Goal: Information Seeking & Learning: Learn about a topic

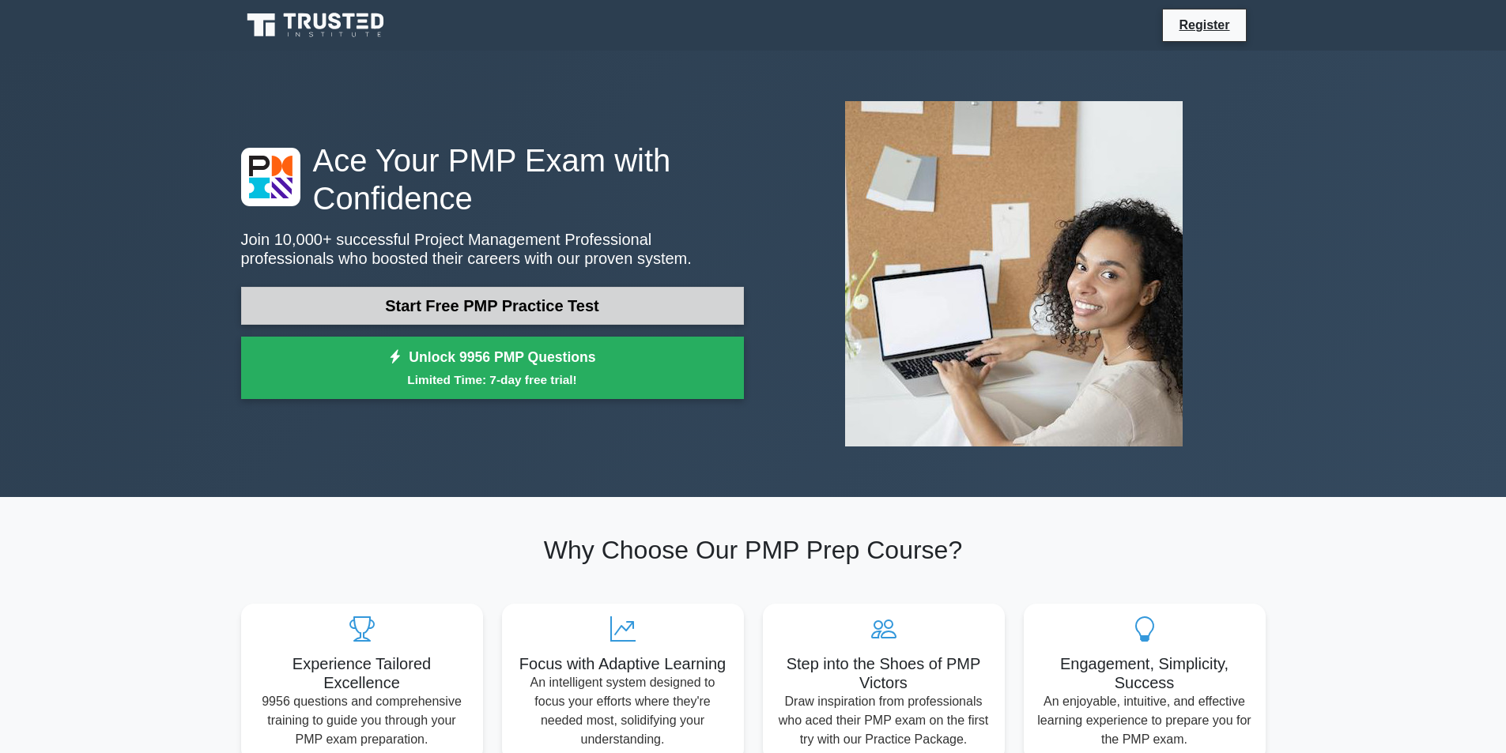
click at [555, 306] on link "Start Free PMP Practice Test" at bounding box center [492, 306] width 503 height 38
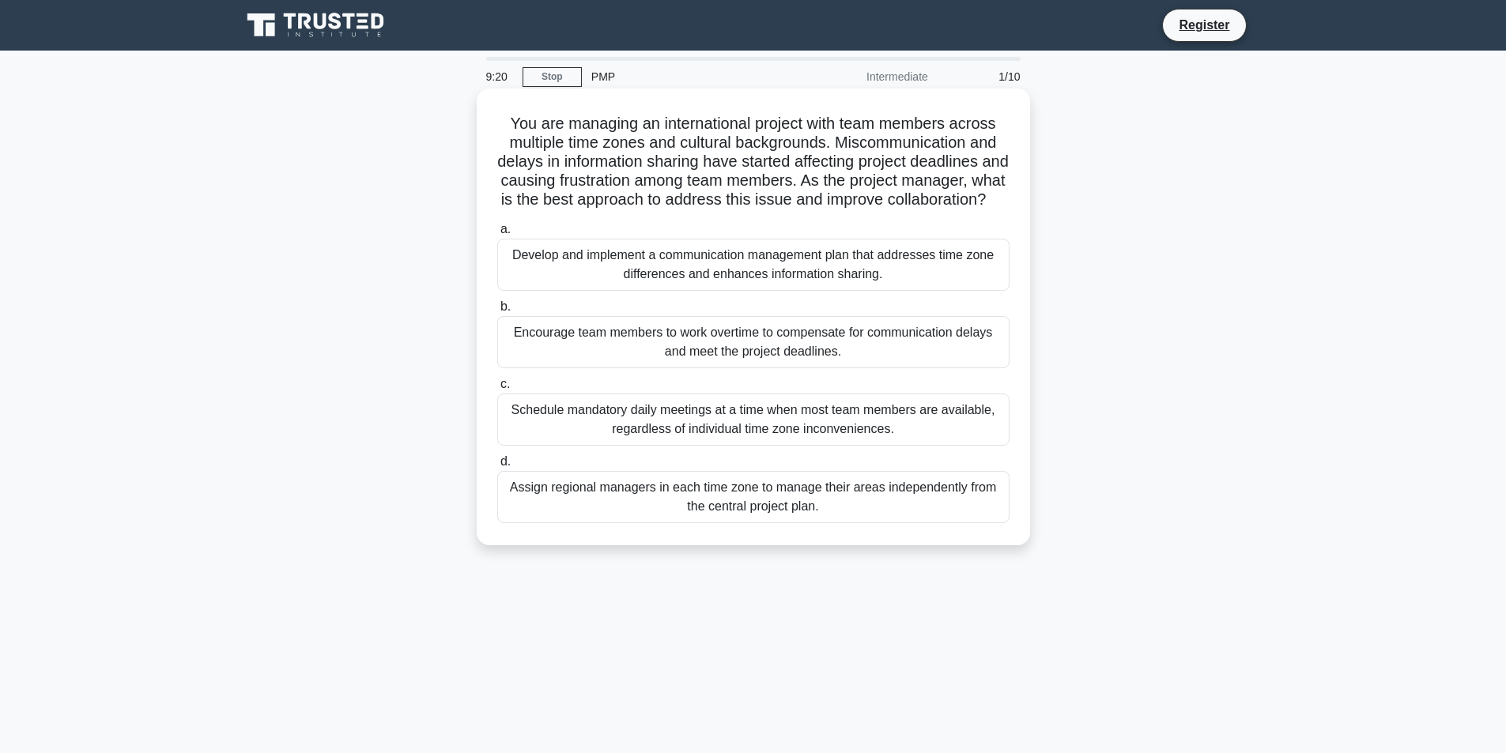
click at [651, 446] on div "Schedule mandatory daily meetings at a time when most team members are availabl…" at bounding box center [753, 420] width 512 height 52
click at [497, 390] on input "c. Schedule mandatory daily meetings at a time when most team members are avail…" at bounding box center [497, 384] width 0 height 10
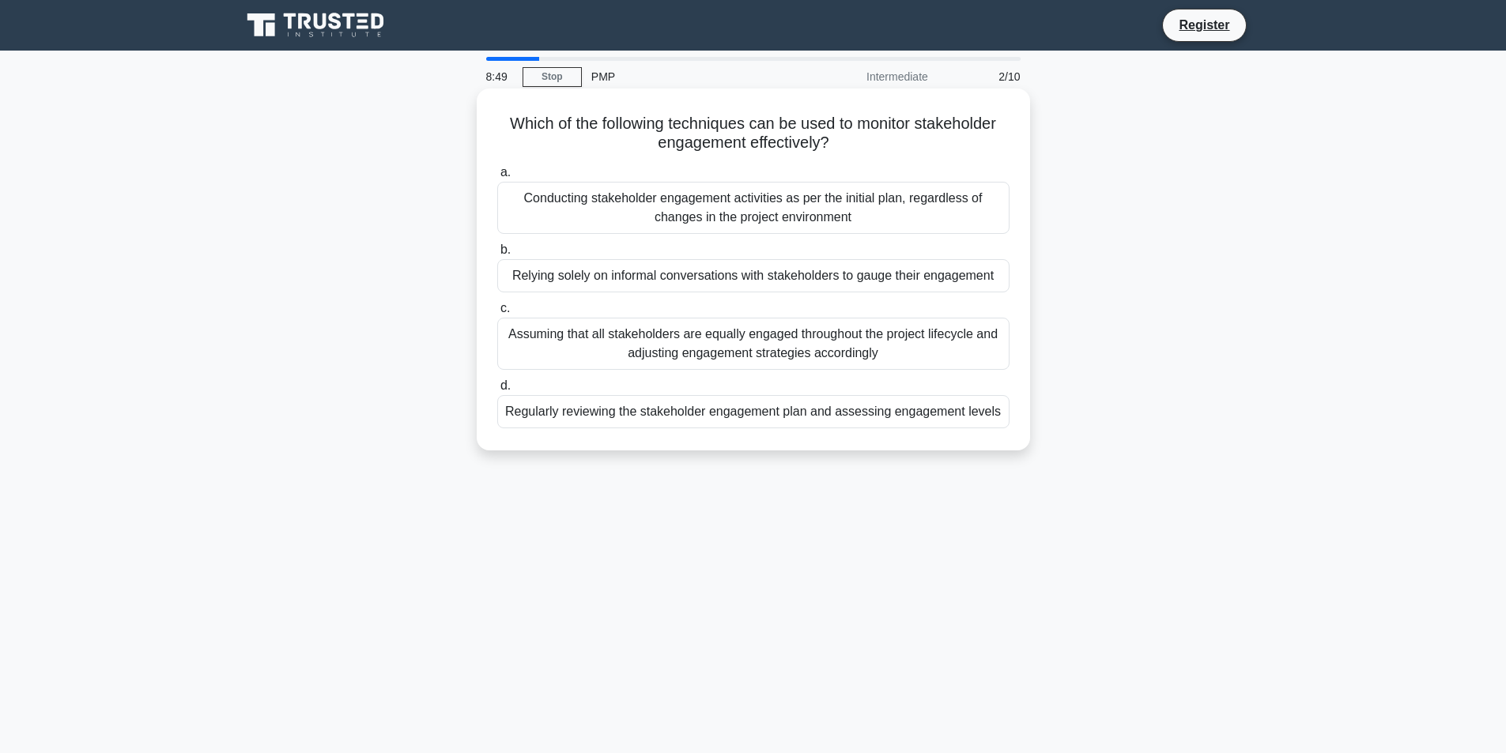
click at [831, 421] on div "Regularly reviewing the stakeholder engagement plan and assessing engagement le…" at bounding box center [753, 411] width 512 height 33
click at [497, 391] on input "d. Regularly reviewing the stakeholder engagement plan and assessing engagement…" at bounding box center [497, 386] width 0 height 10
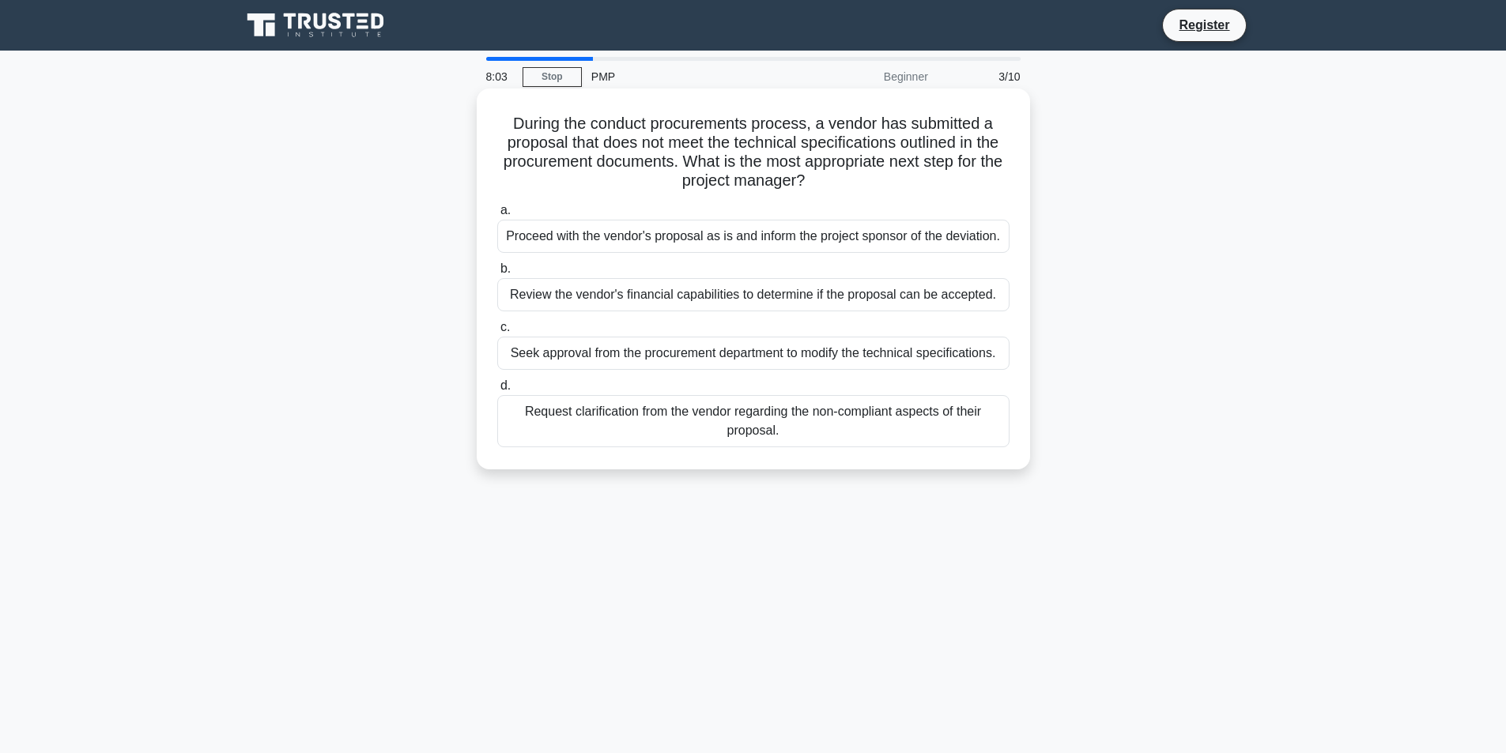
click at [870, 428] on div "Request clarification from the vendor regarding the non-compliant aspects of th…" at bounding box center [753, 421] width 512 height 52
click at [497, 391] on input "d. Request clarification from the vendor regarding the non-compliant aspects of…" at bounding box center [497, 386] width 0 height 10
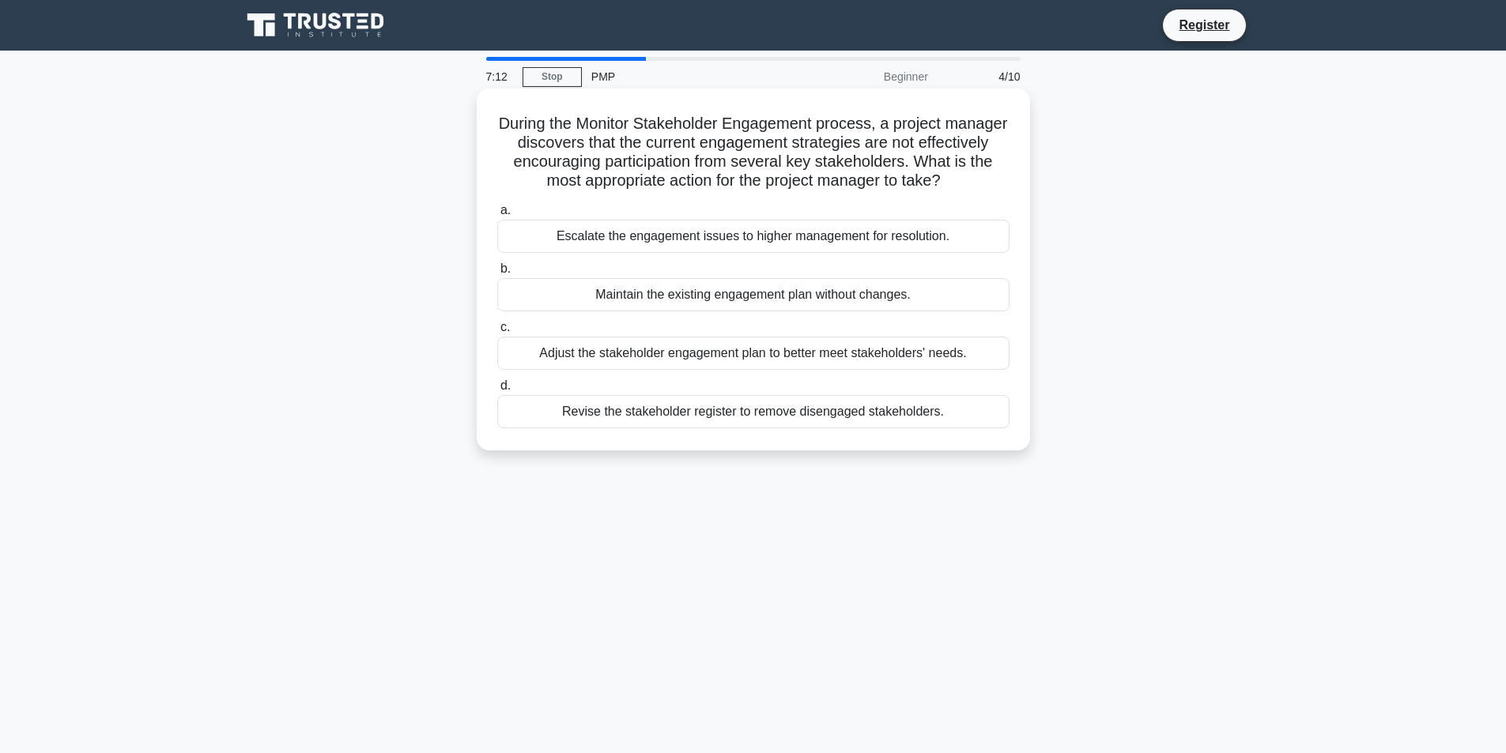
click at [837, 370] on div "Adjust the stakeholder engagement plan to better meet stakeholders' needs." at bounding box center [753, 353] width 512 height 33
click at [497, 333] on input "c. Adjust the stakeholder engagement plan to better meet stakeholders' needs." at bounding box center [497, 328] width 0 height 10
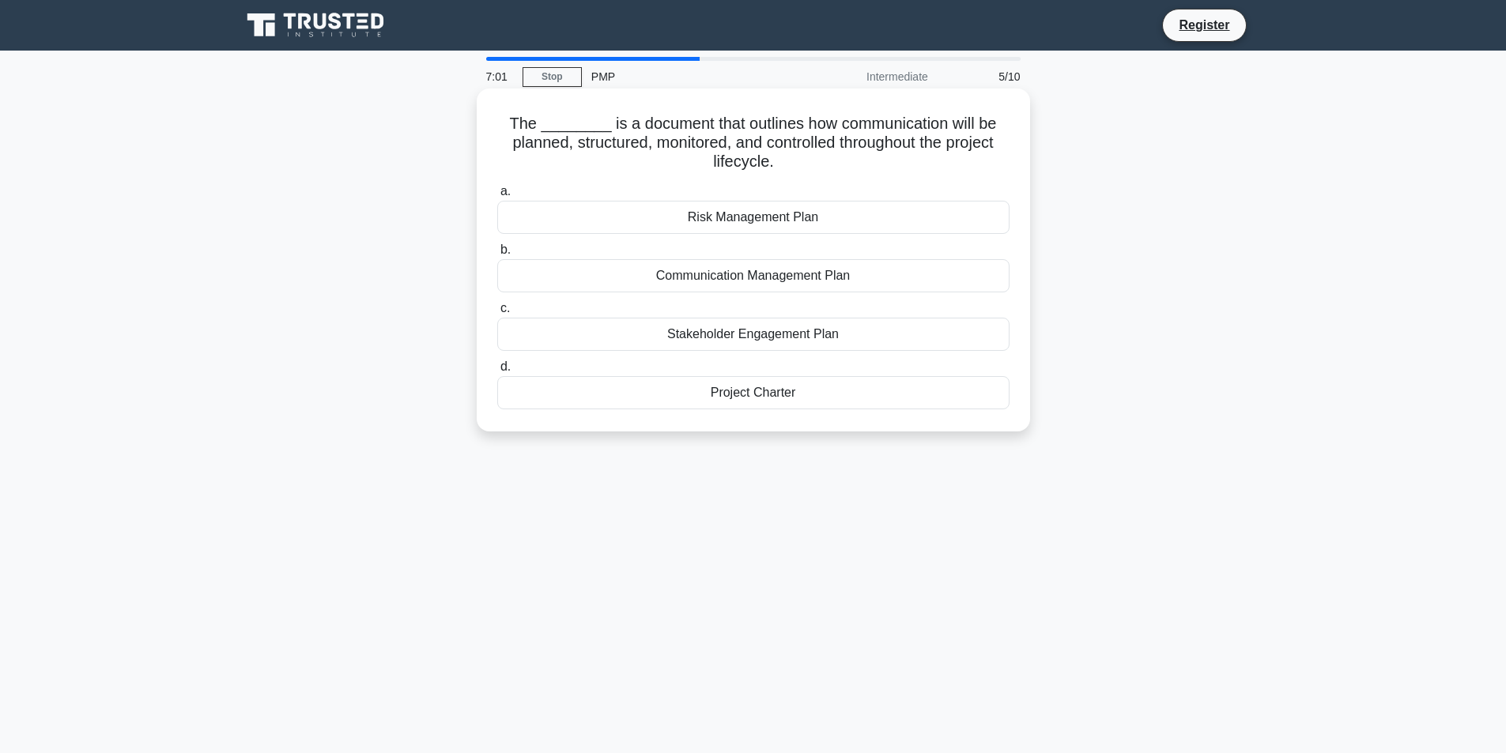
click at [768, 282] on div "Communication Management Plan" at bounding box center [753, 275] width 512 height 33
click at [497, 255] on input "b. Communication Management Plan" at bounding box center [497, 250] width 0 height 10
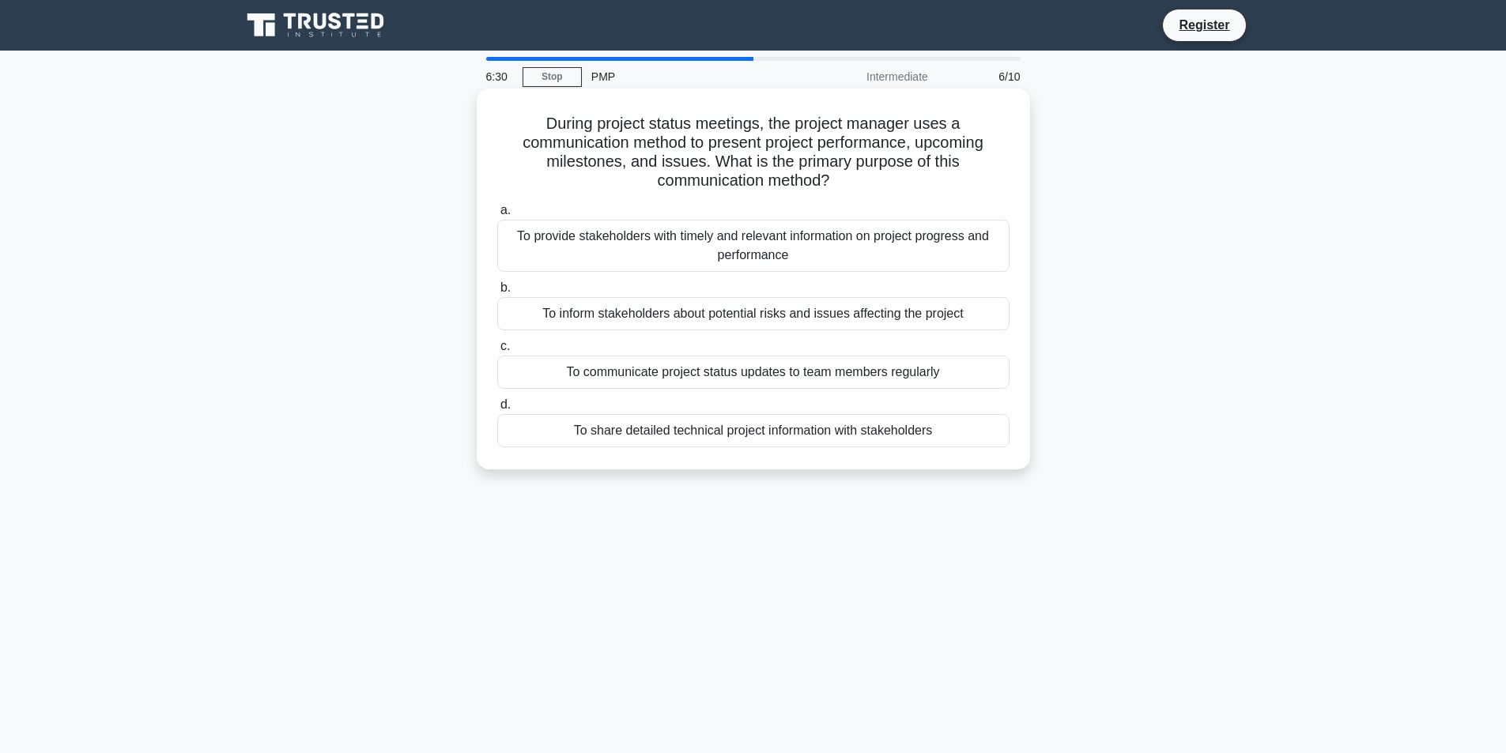
click at [744, 374] on div "To communicate project status updates to team members regularly" at bounding box center [753, 372] width 512 height 33
click at [497, 352] on input "c. To communicate project status updates to team members regularly" at bounding box center [497, 347] width 0 height 10
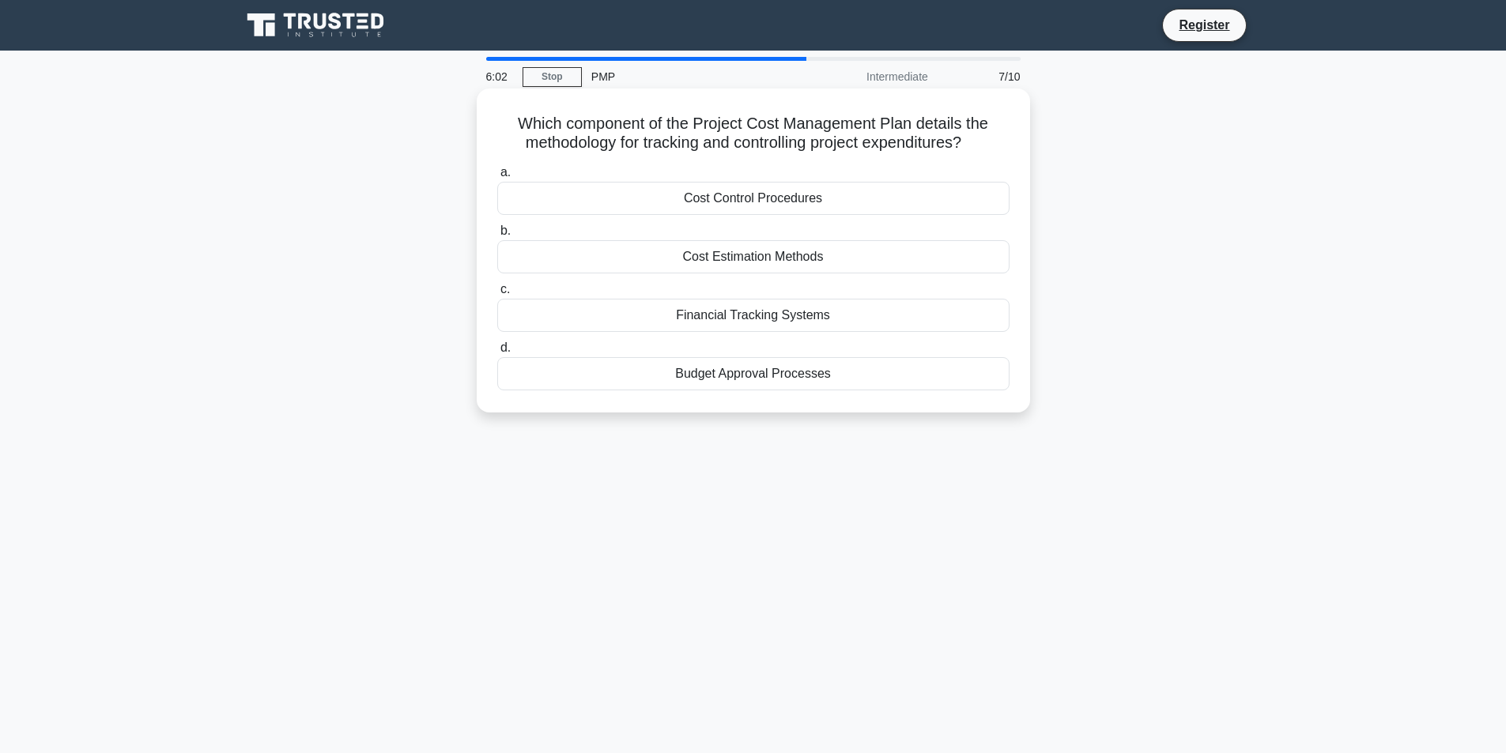
click at [797, 326] on div "Financial Tracking Systems" at bounding box center [753, 315] width 512 height 33
click at [497, 295] on input "c. Financial Tracking Systems" at bounding box center [497, 290] width 0 height 10
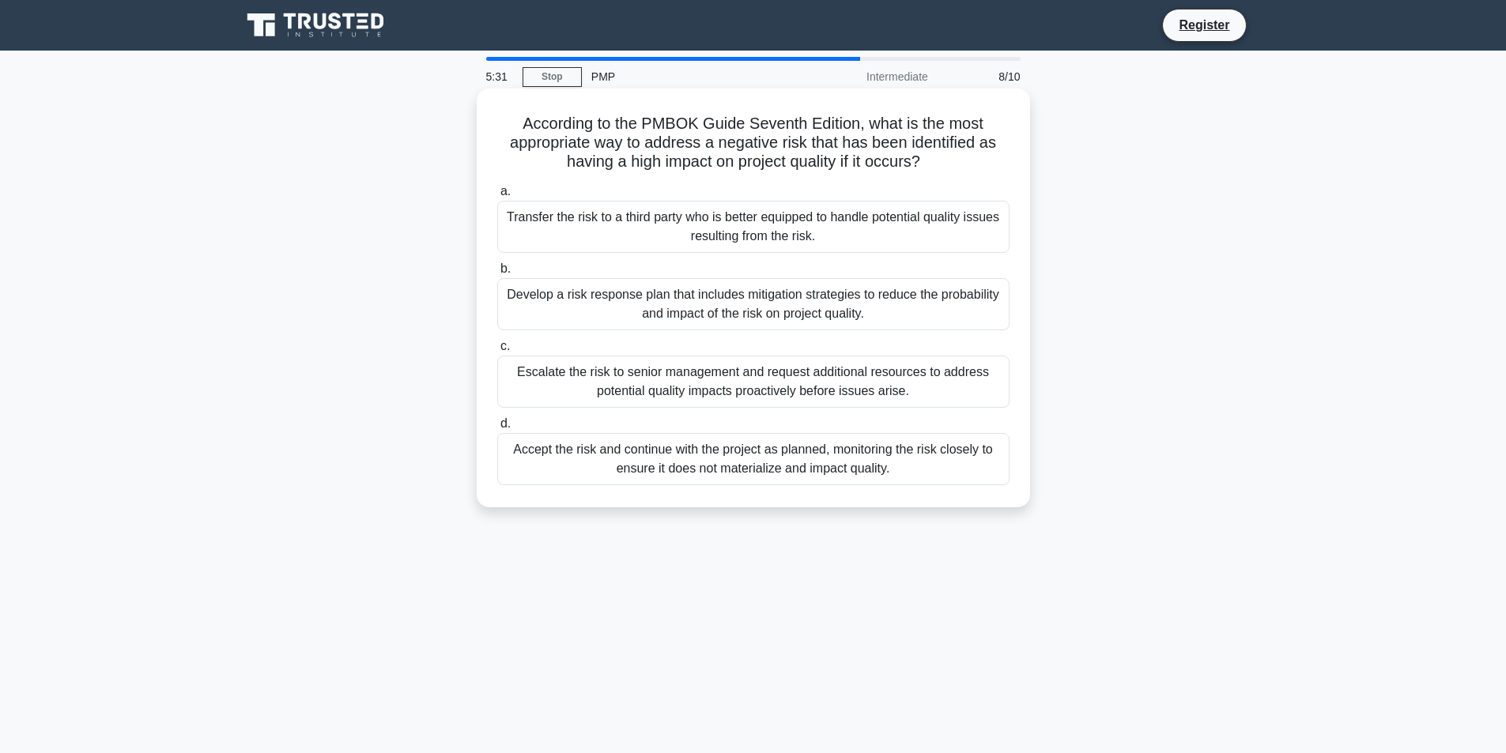
click at [813, 474] on div "Accept the risk and continue with the project as planned, monitoring the risk c…" at bounding box center [753, 459] width 512 height 52
click at [497, 429] on input "d. Accept the risk and continue with the project as planned, monitoring the ris…" at bounding box center [497, 424] width 0 height 10
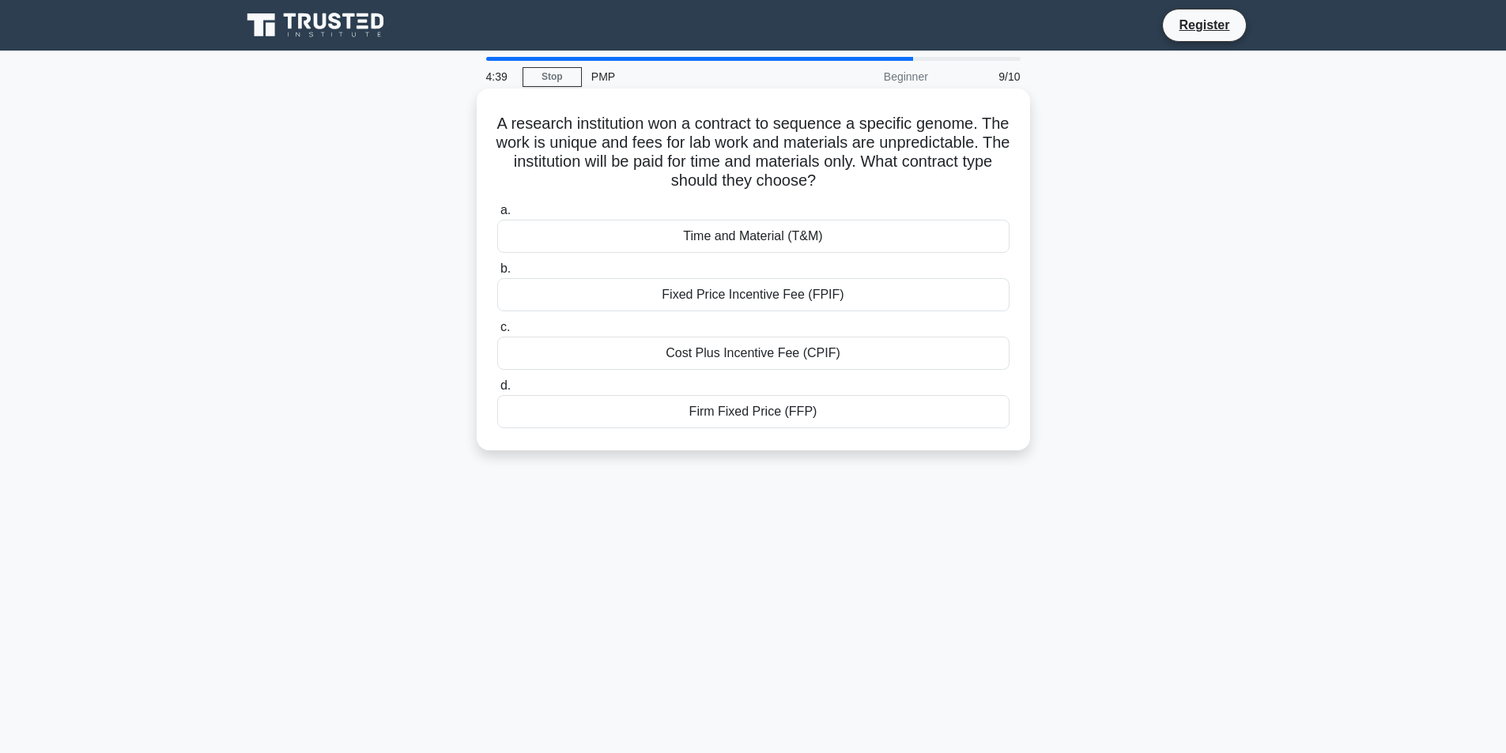
click at [780, 236] on div "Time and Material (T&M)" at bounding box center [753, 236] width 512 height 33
click at [497, 216] on input "a. Time and Material (T&M)" at bounding box center [497, 211] width 0 height 10
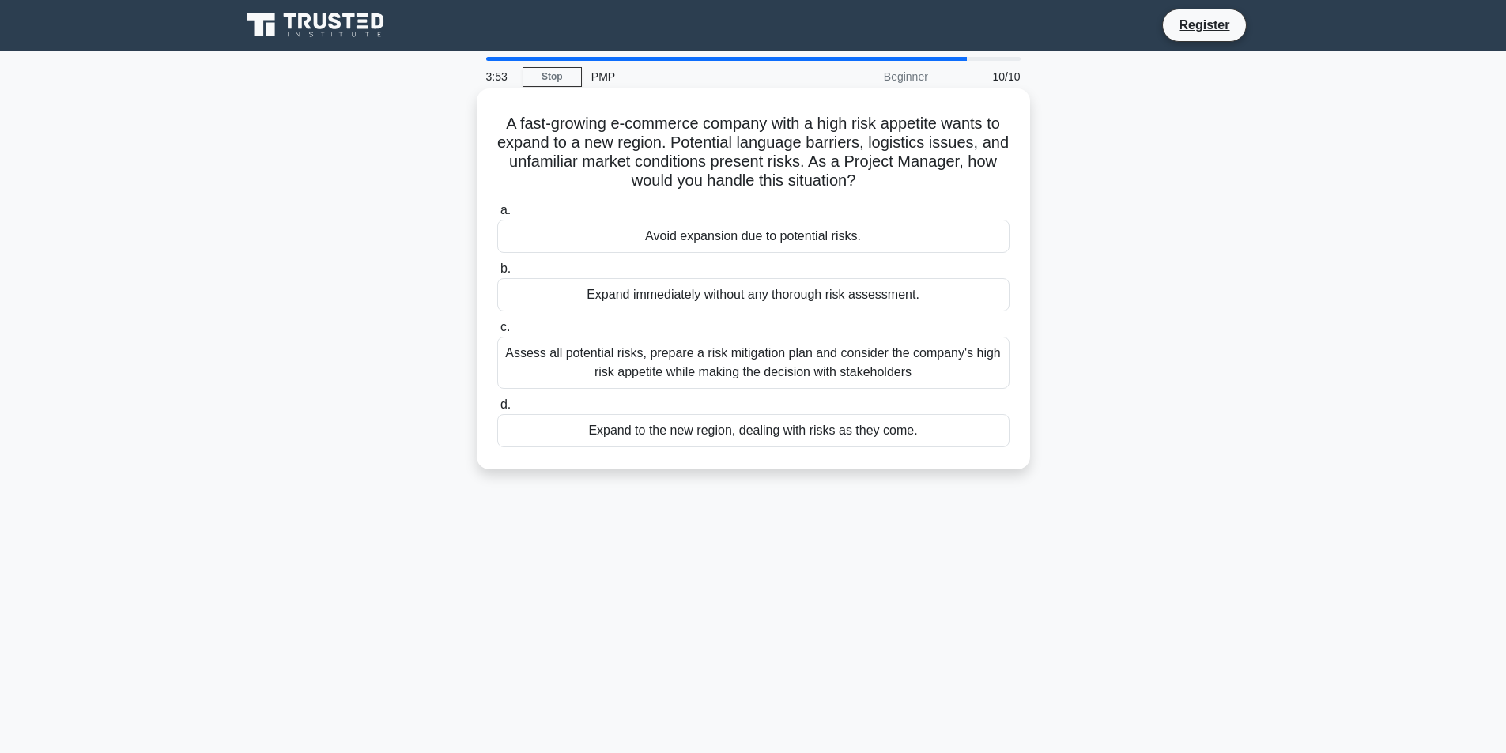
click at [766, 379] on div "Assess all potential risks, prepare a risk mitigation plan and consider the com…" at bounding box center [753, 363] width 512 height 52
click at [497, 333] on input "c. Assess all potential risks, prepare a risk mitigation plan and consider the …" at bounding box center [497, 328] width 0 height 10
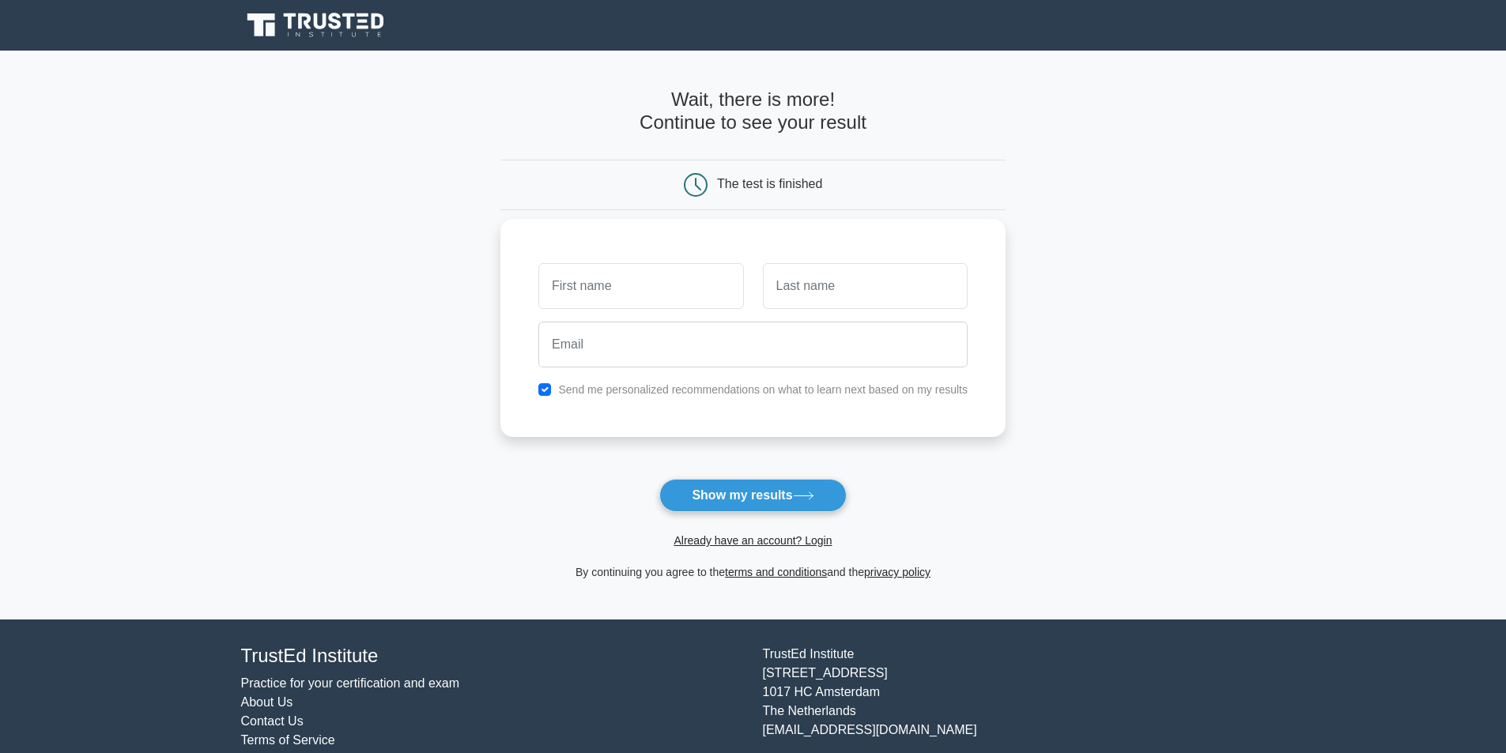
click at [606, 288] on input "text" at bounding box center [640, 286] width 205 height 46
type input "kannan"
type input "r"
type input "m"
type input "raj"
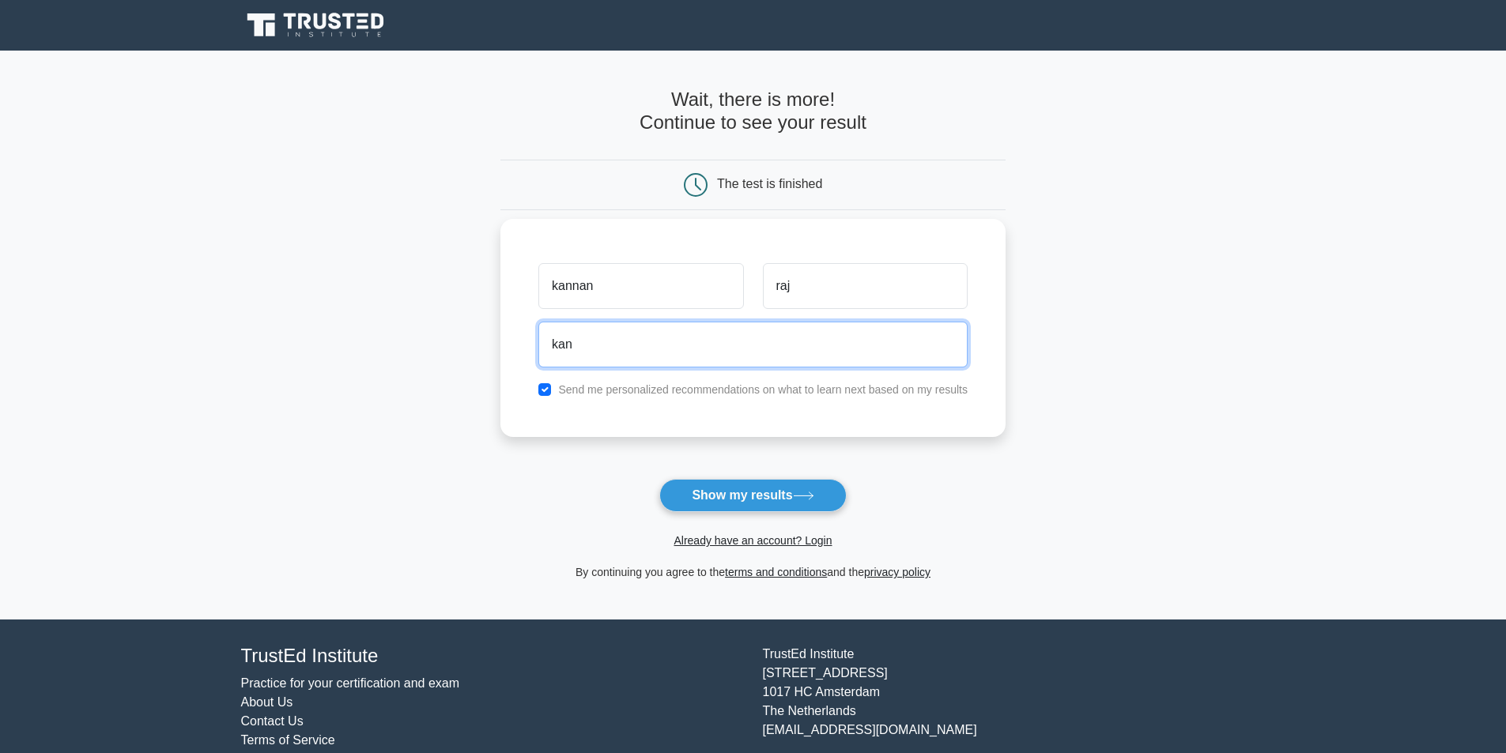
type input "kannanrajiv2018@gmail.com"
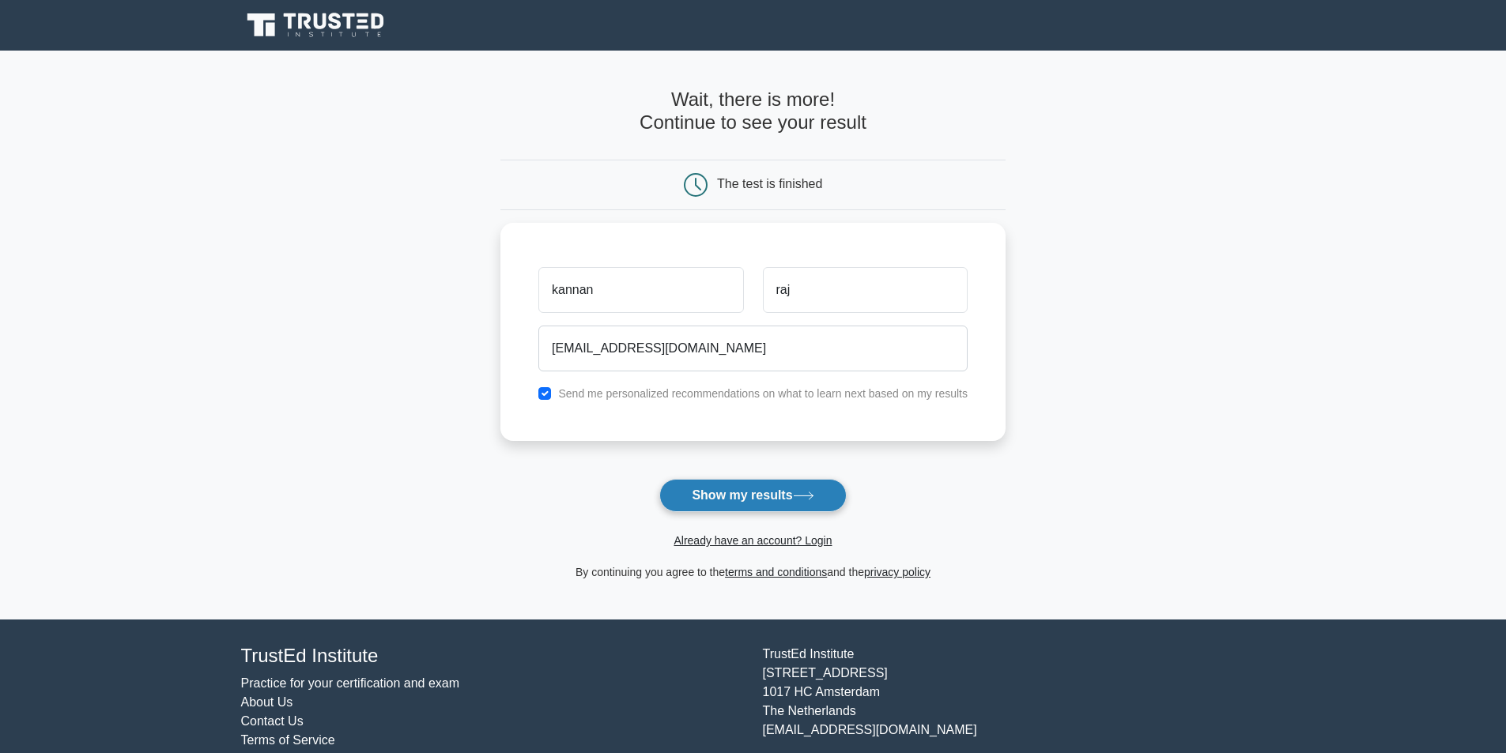
click at [745, 500] on button "Show my results" at bounding box center [752, 495] width 187 height 33
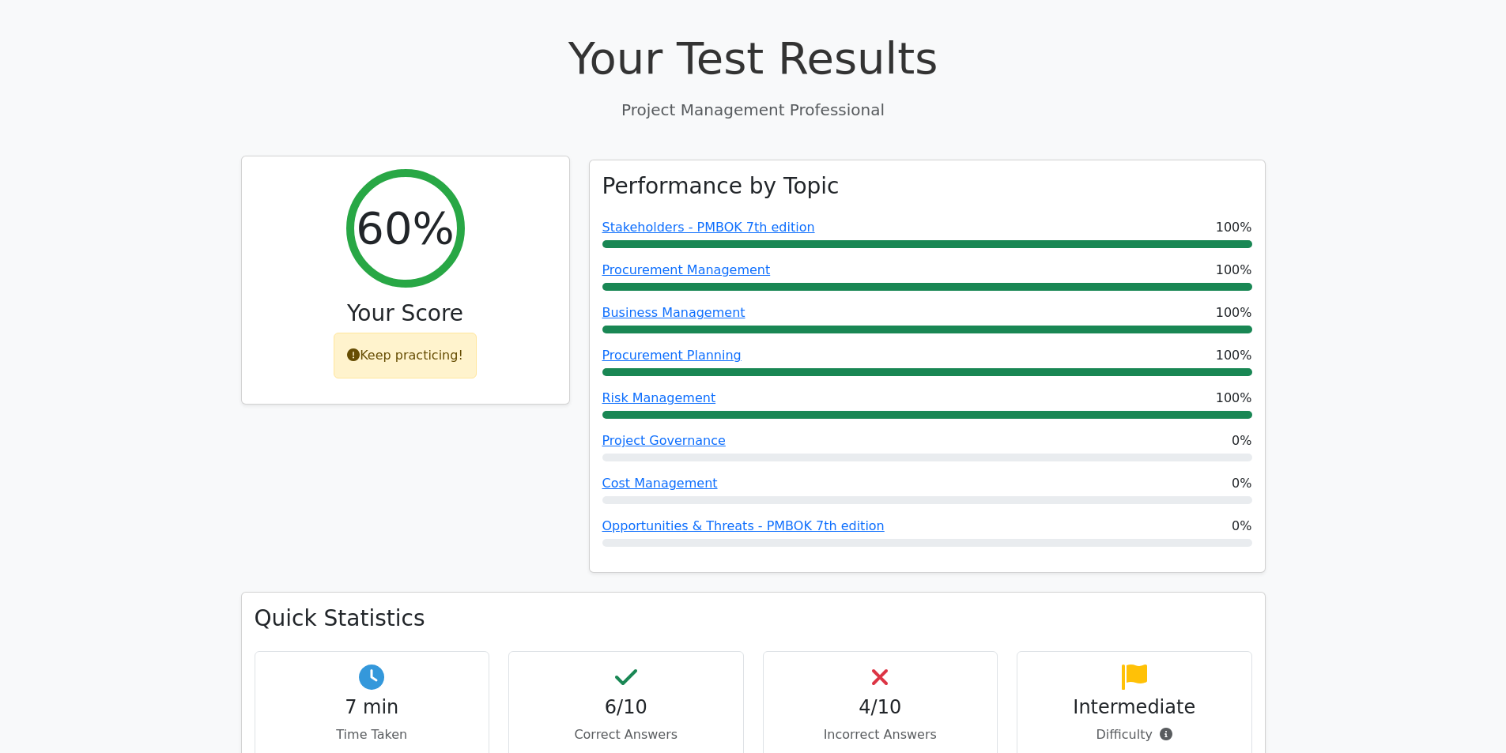
scroll to position [632, 0]
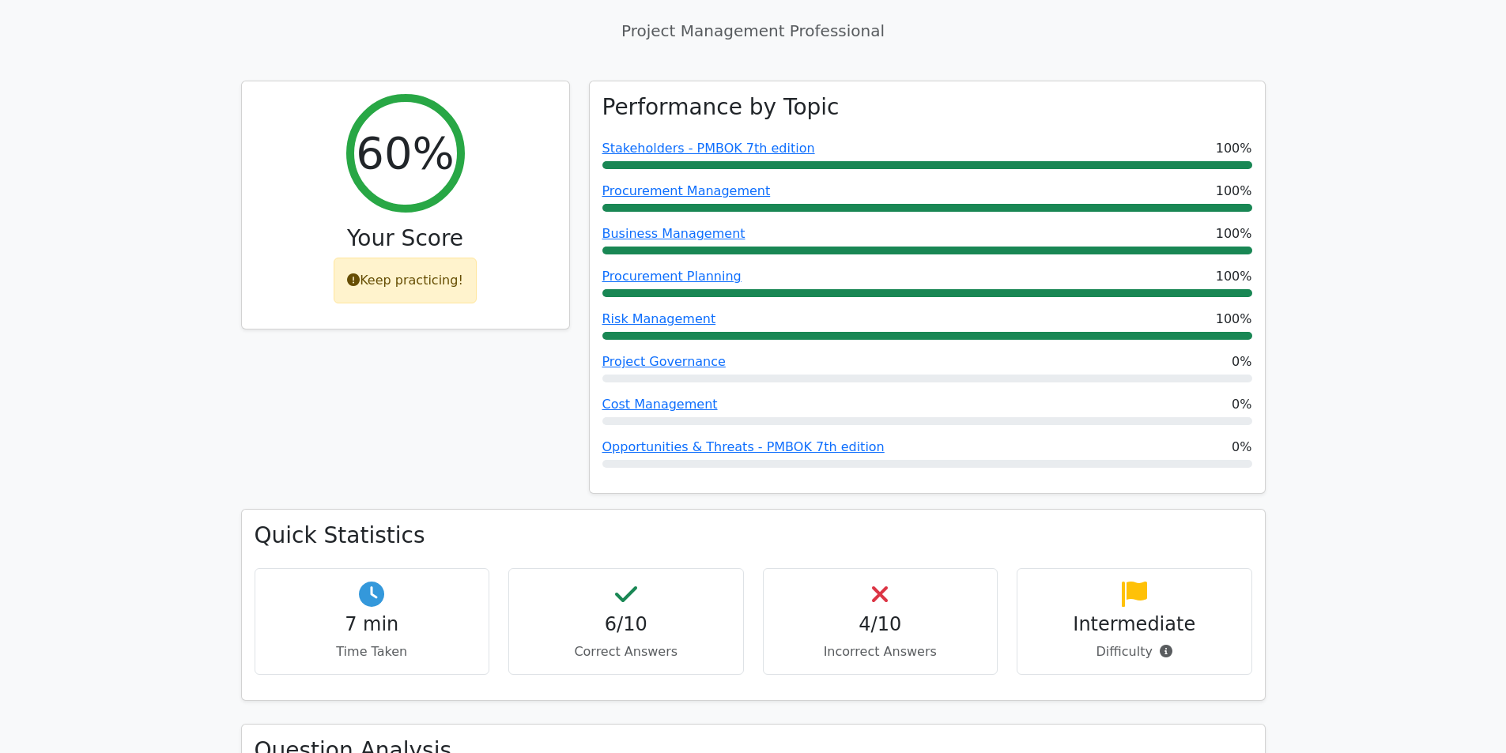
click at [853, 613] on h4 "4/10" at bounding box center [880, 624] width 209 height 23
click at [640, 613] on h4 "6/10" at bounding box center [626, 624] width 209 height 23
click at [361, 613] on h4 "7 min" at bounding box center [372, 624] width 209 height 23
click at [677, 568] on div "6/10 Correct Answers" at bounding box center [626, 621] width 236 height 107
click at [1025, 597] on div "Intermediate Difficulty" at bounding box center [1135, 621] width 236 height 107
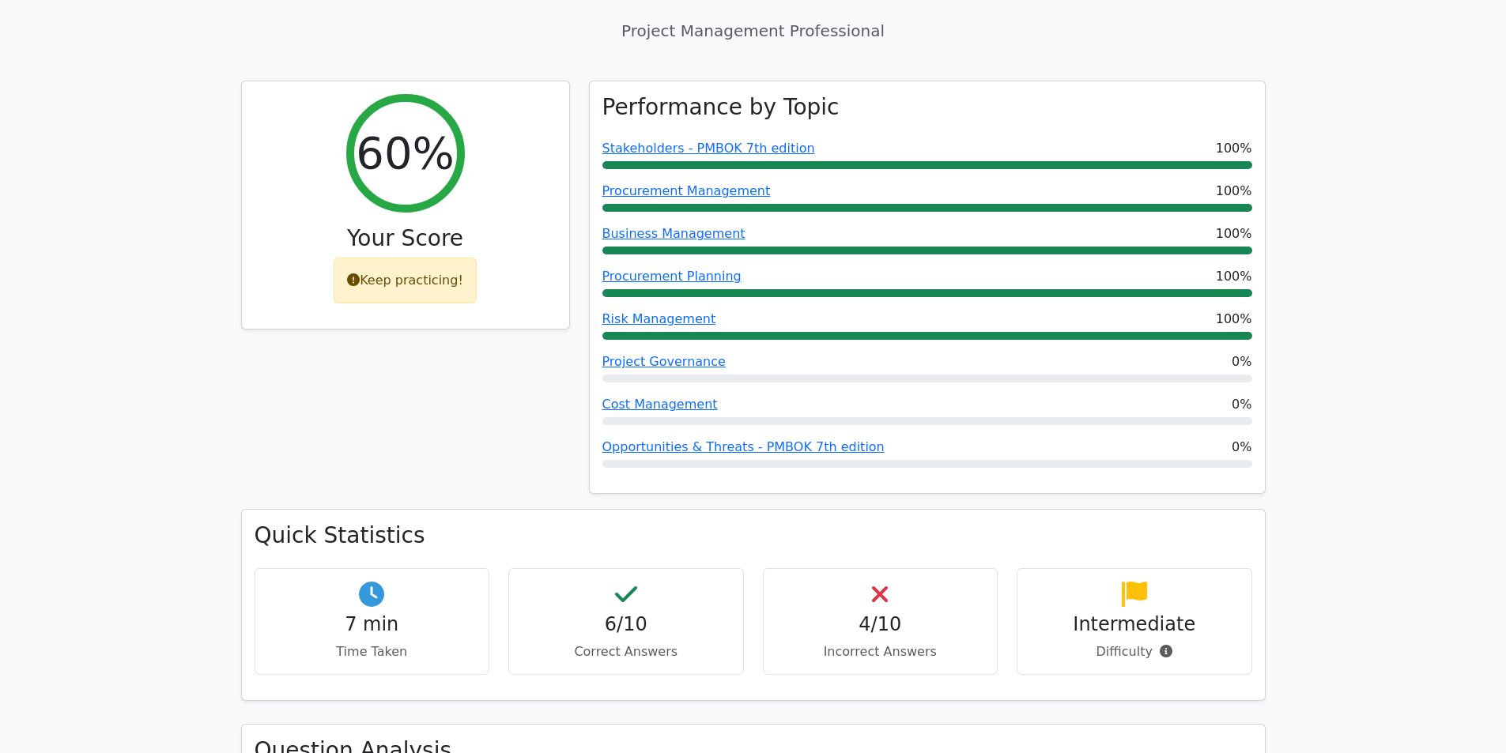
click at [1094, 643] on p "Difficulty" at bounding box center [1134, 652] width 209 height 19
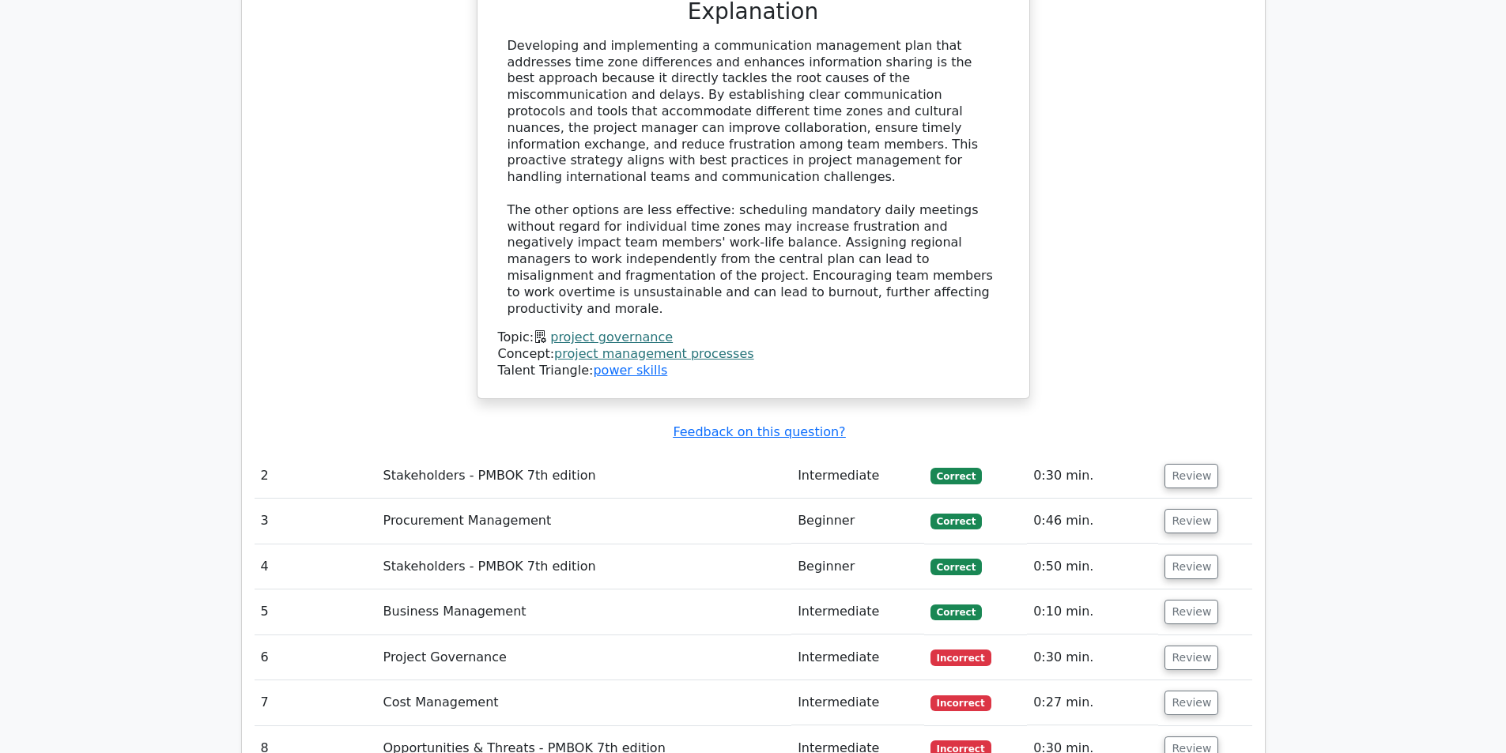
scroll to position [1976, 0]
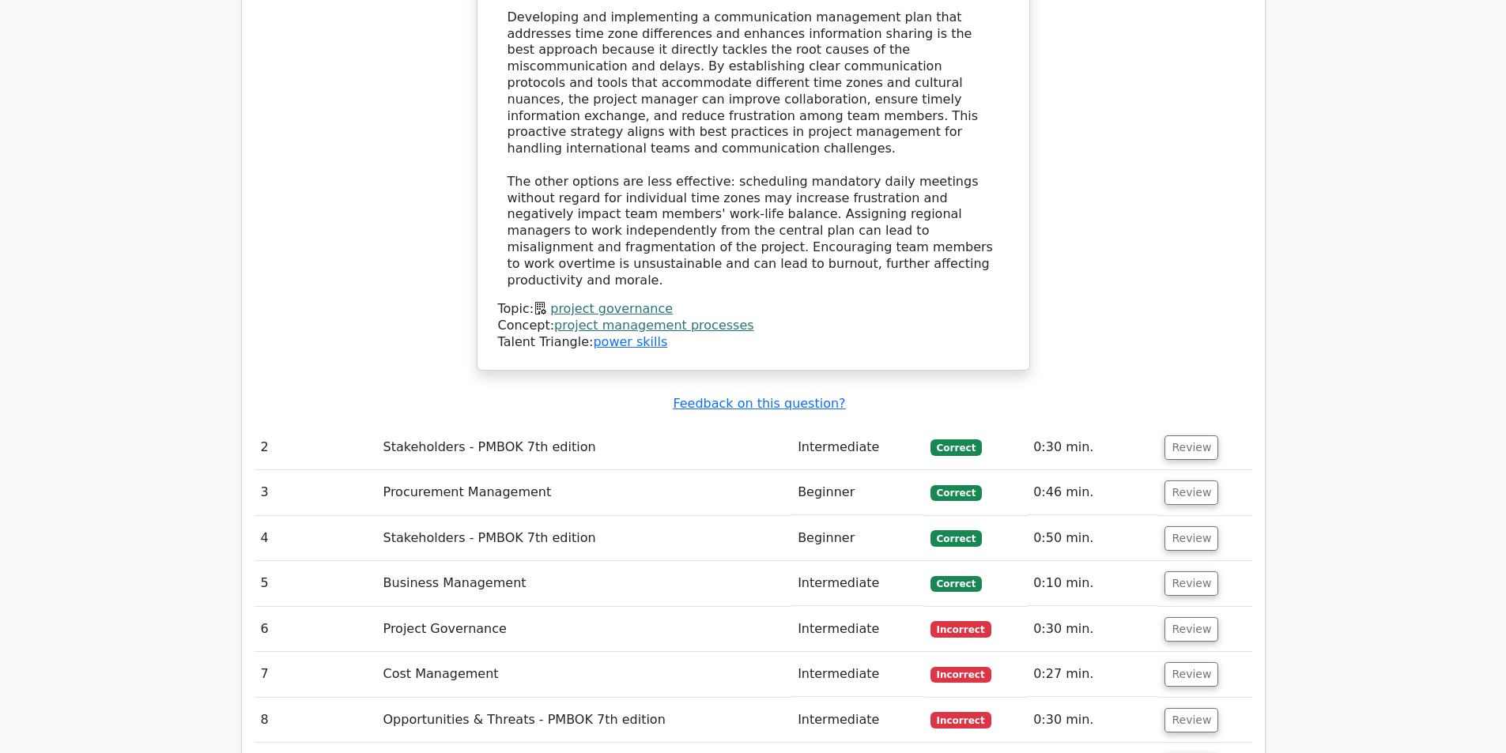
click at [436, 607] on td "Project Governance" at bounding box center [584, 629] width 415 height 45
click at [1199, 617] on button "Review" at bounding box center [1191, 629] width 54 height 25
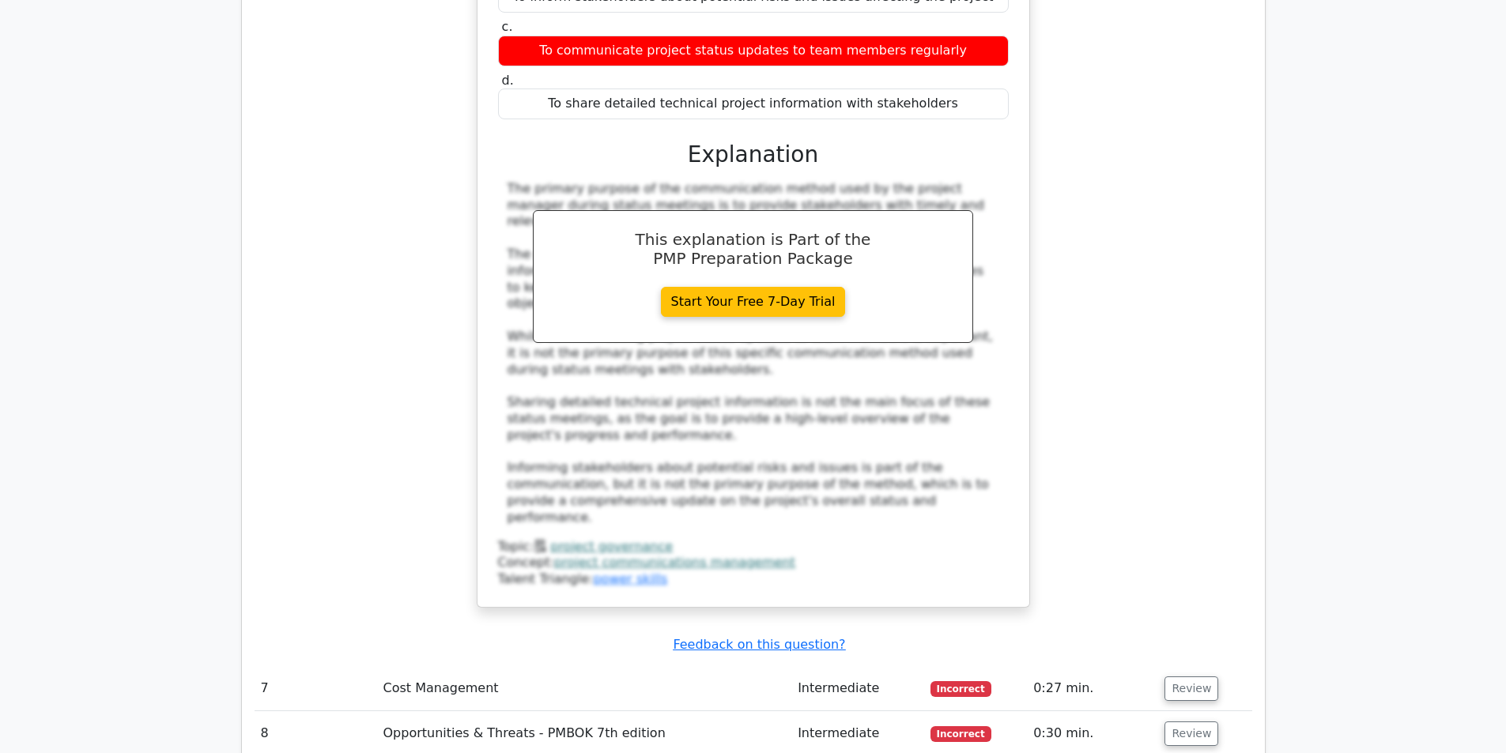
scroll to position [2925, 0]
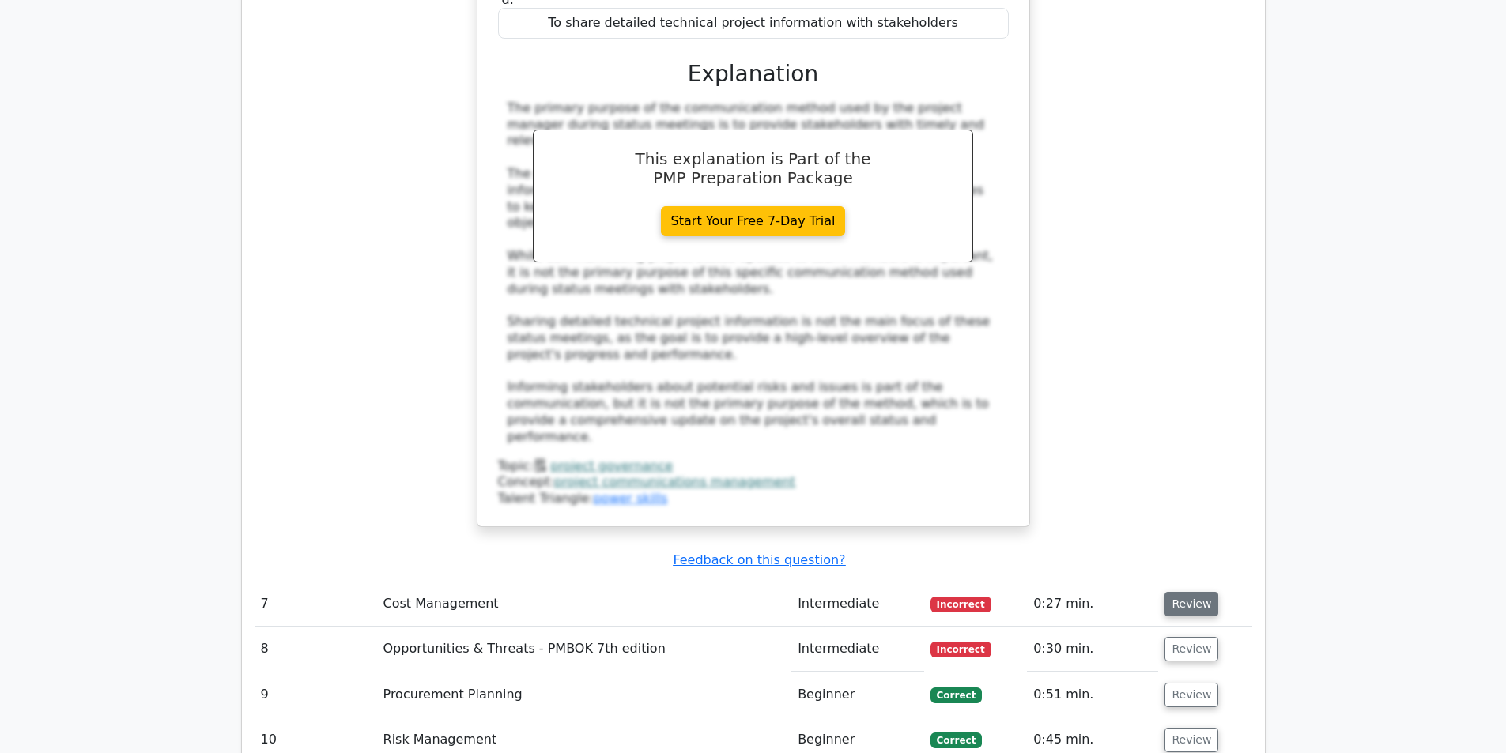
click at [1200, 592] on button "Review" at bounding box center [1191, 604] width 54 height 25
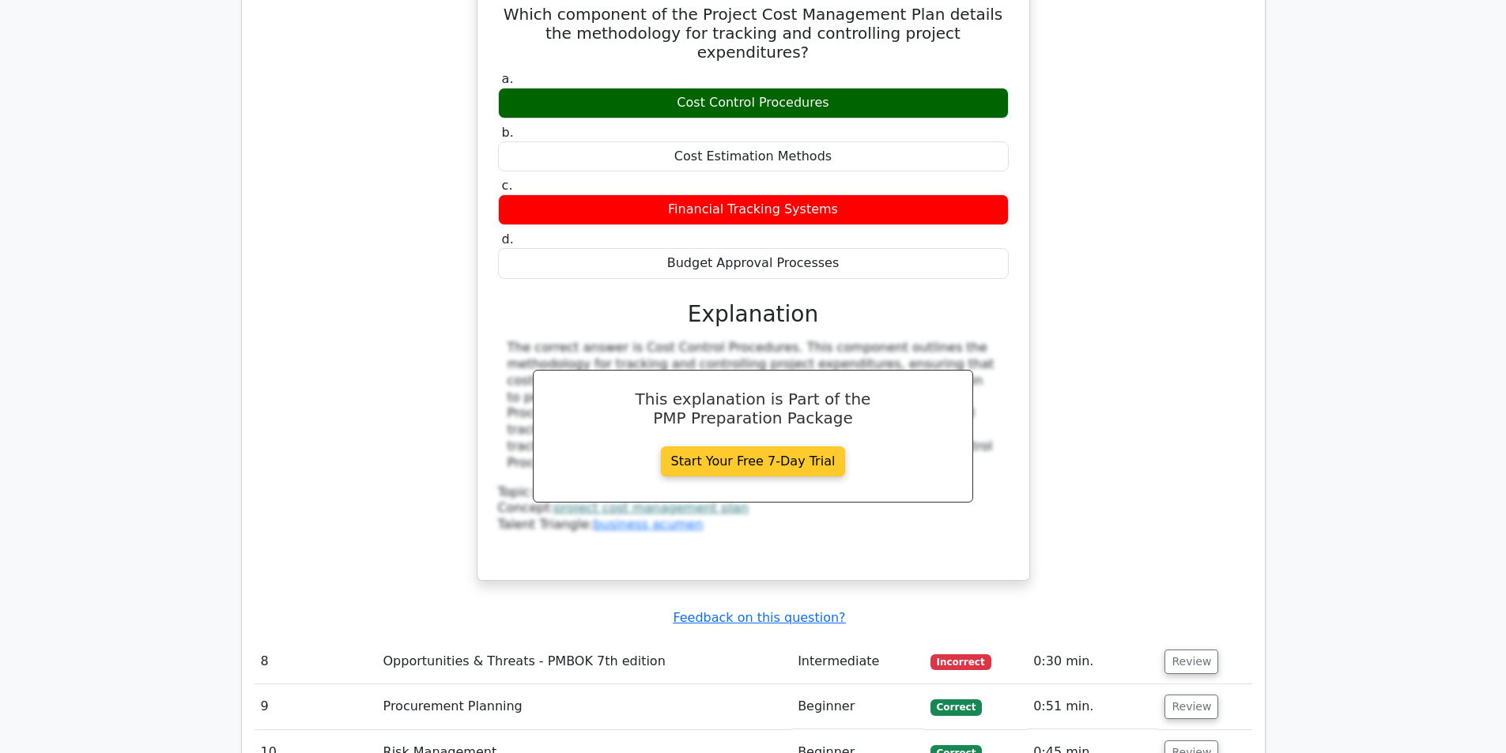
scroll to position [3636, 0]
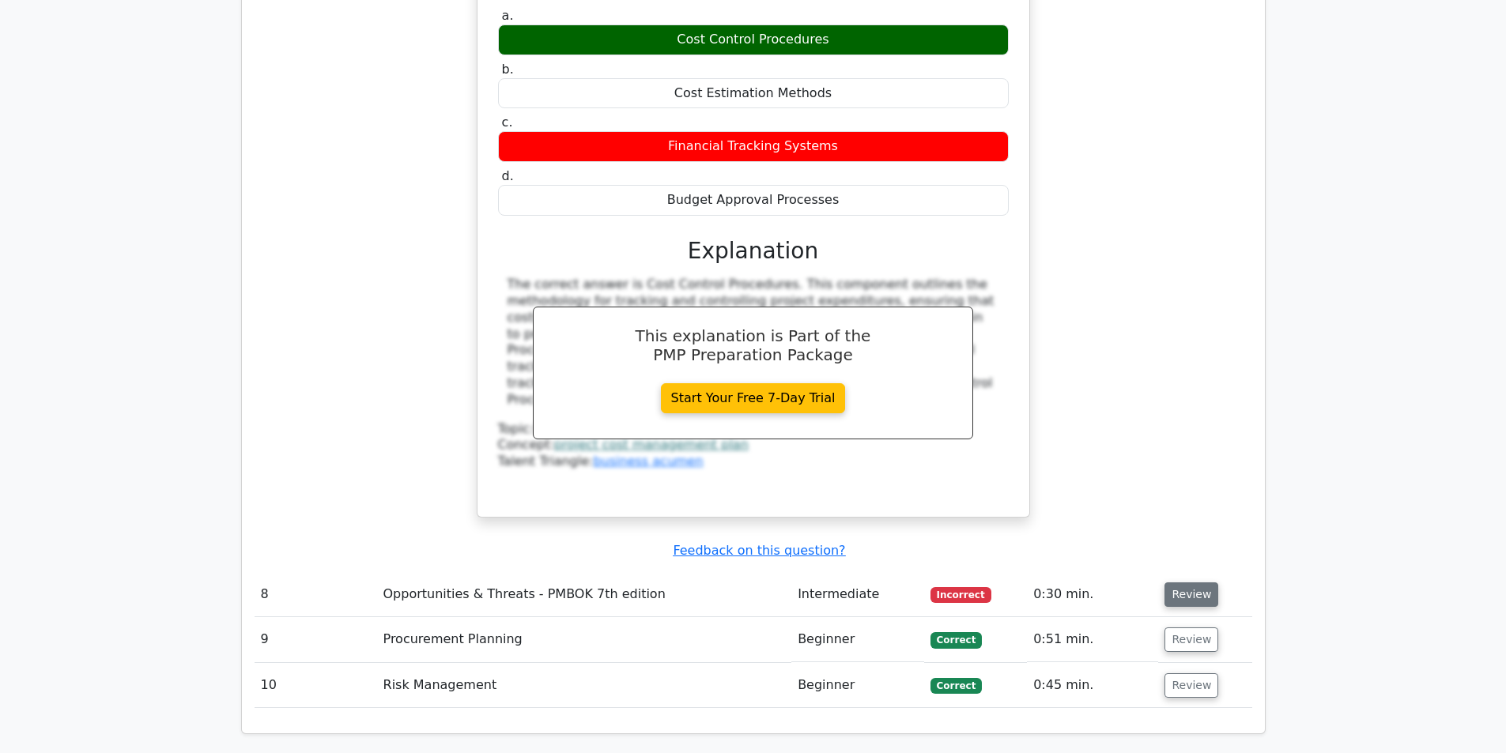
click at [1171, 583] on button "Review" at bounding box center [1191, 595] width 54 height 25
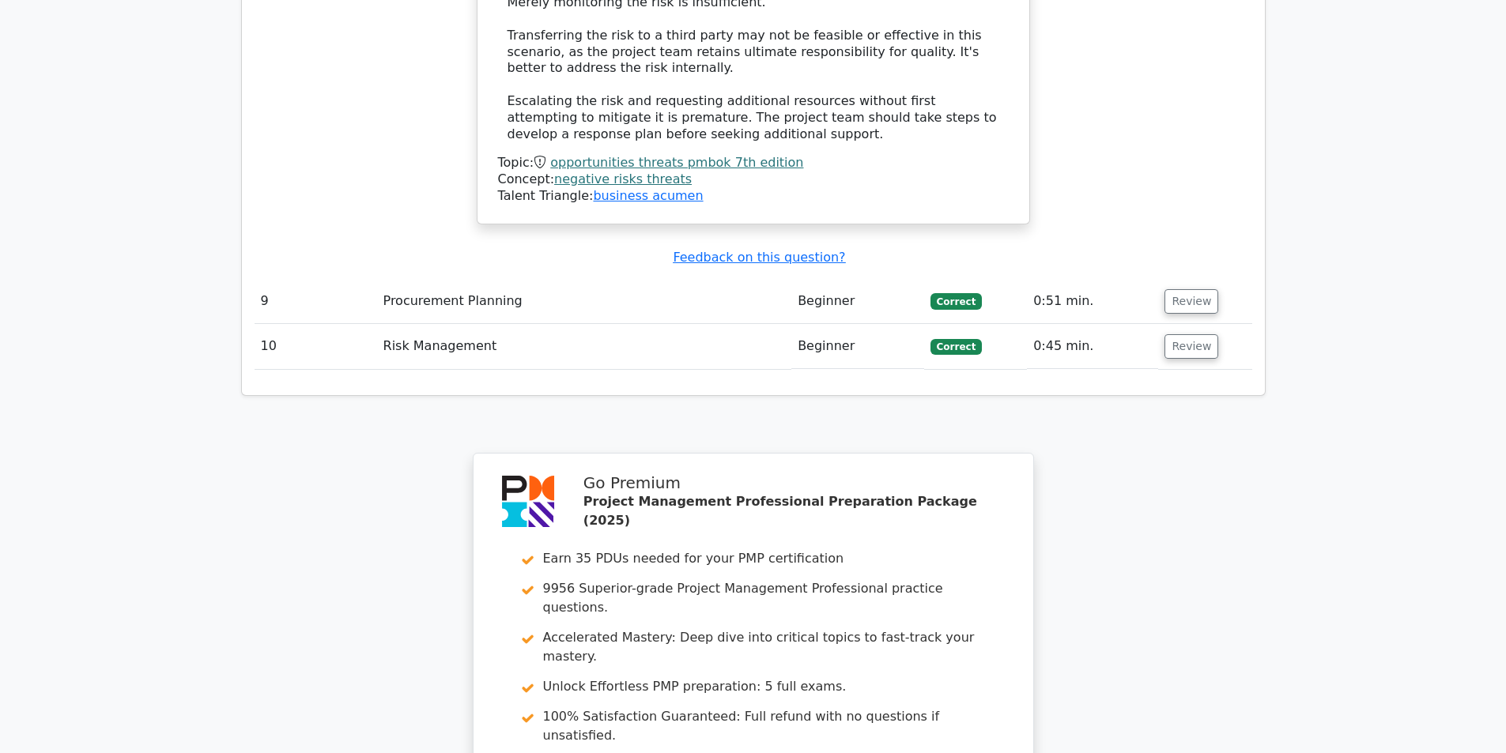
scroll to position [5040, 0]
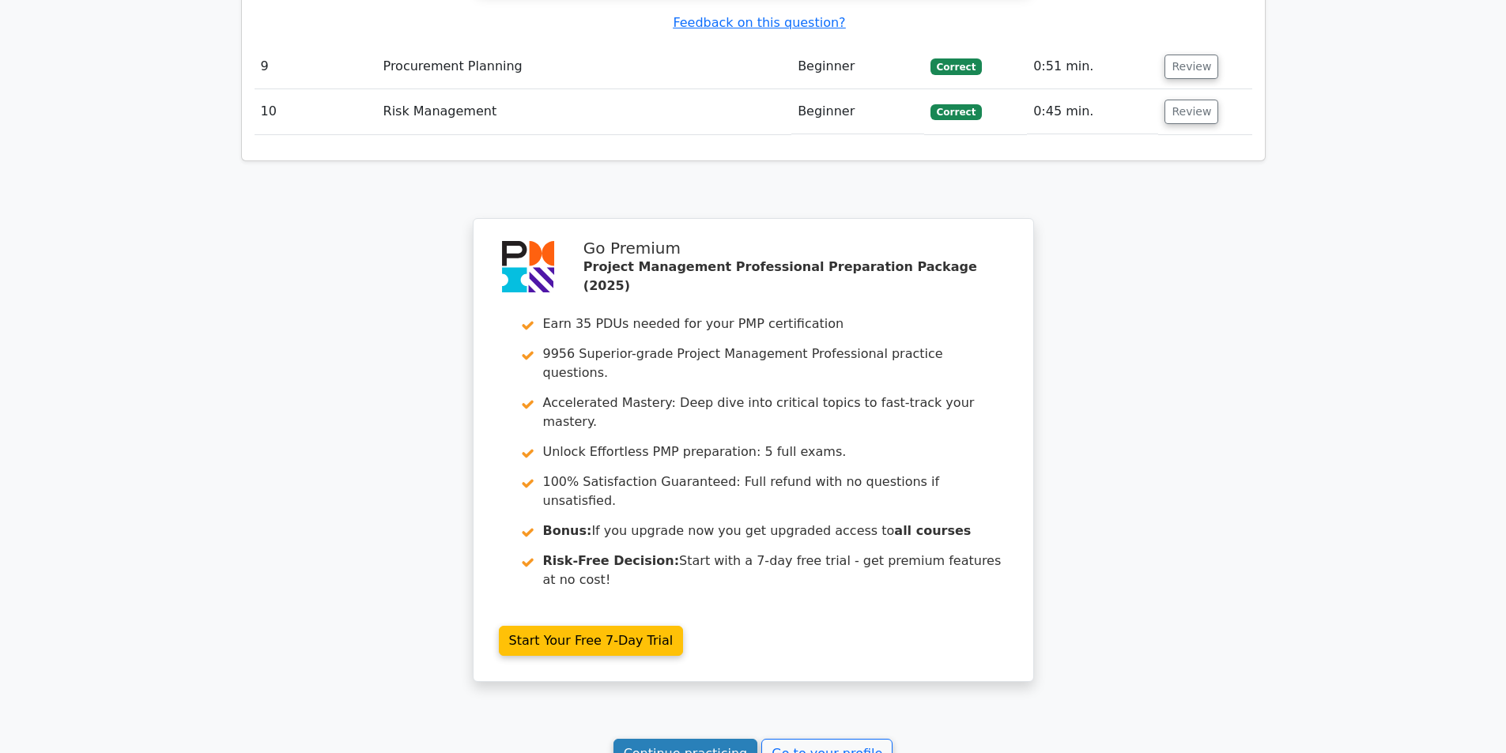
click at [656, 739] on link "Continue practicing" at bounding box center [685, 754] width 145 height 30
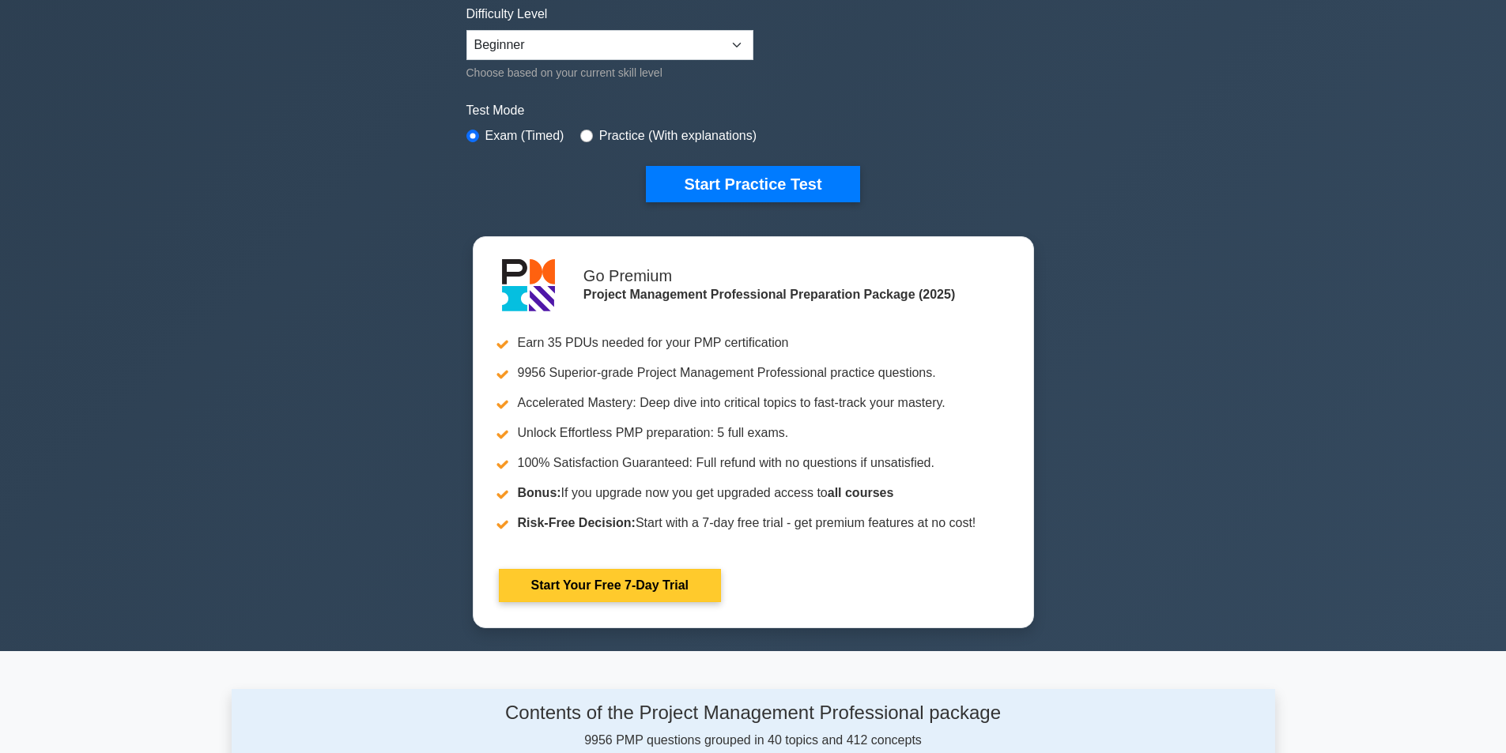
scroll to position [395, 0]
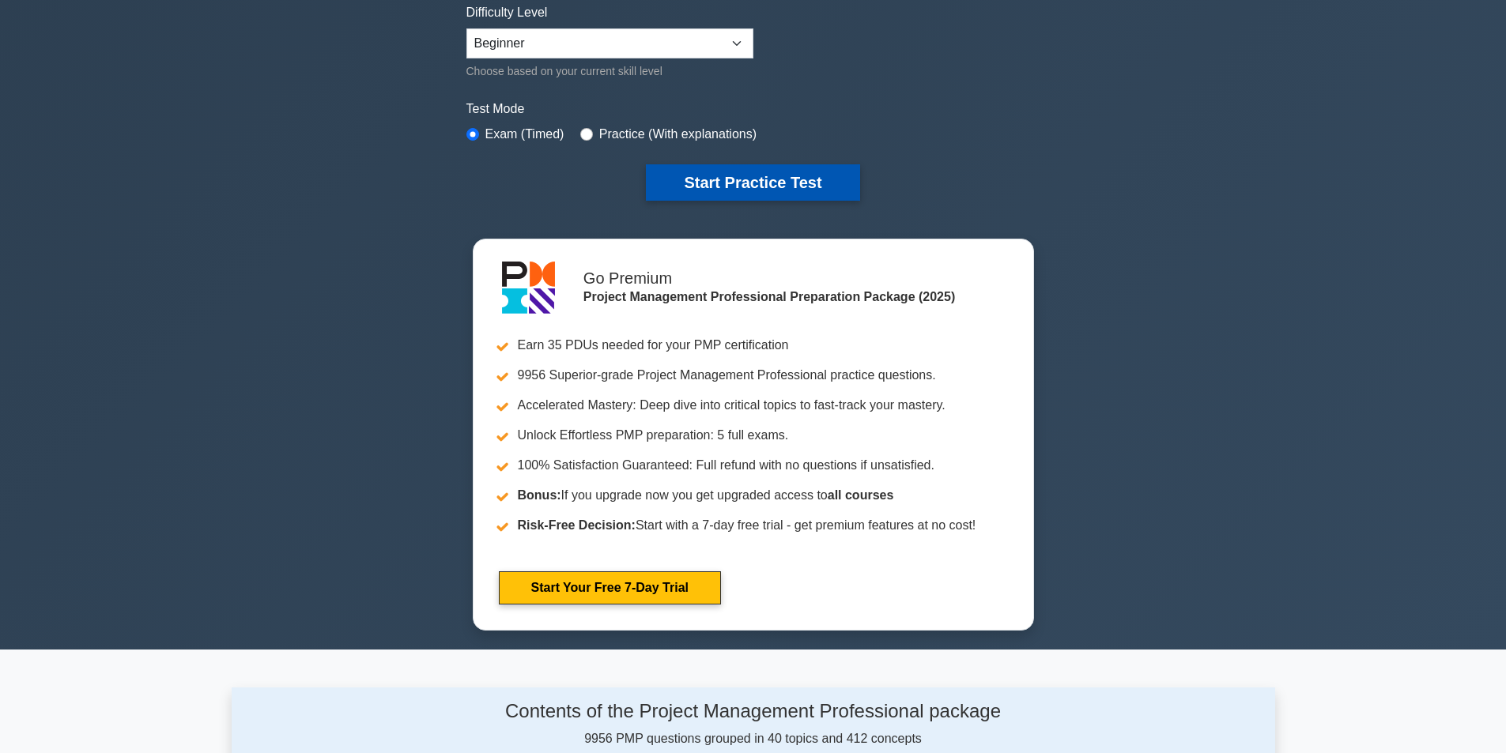
click at [718, 176] on button "Start Practice Test" at bounding box center [752, 182] width 213 height 36
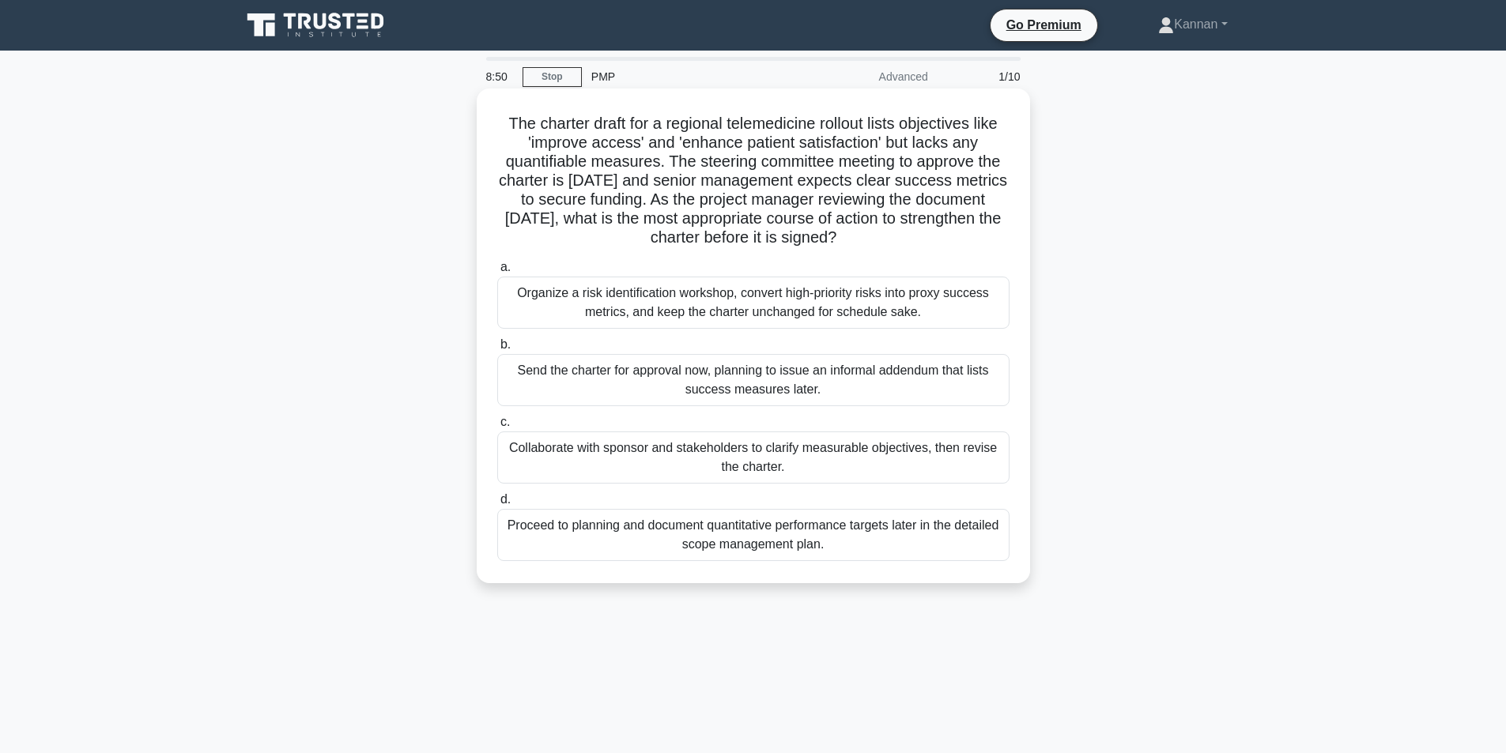
click at [676, 311] on div "Organize a risk identification workshop, convert high-priority risks into proxy…" at bounding box center [753, 303] width 512 height 52
click at [497, 273] on input "a. Organize a risk identification workshop, convert high-priority risks into pr…" at bounding box center [497, 267] width 0 height 10
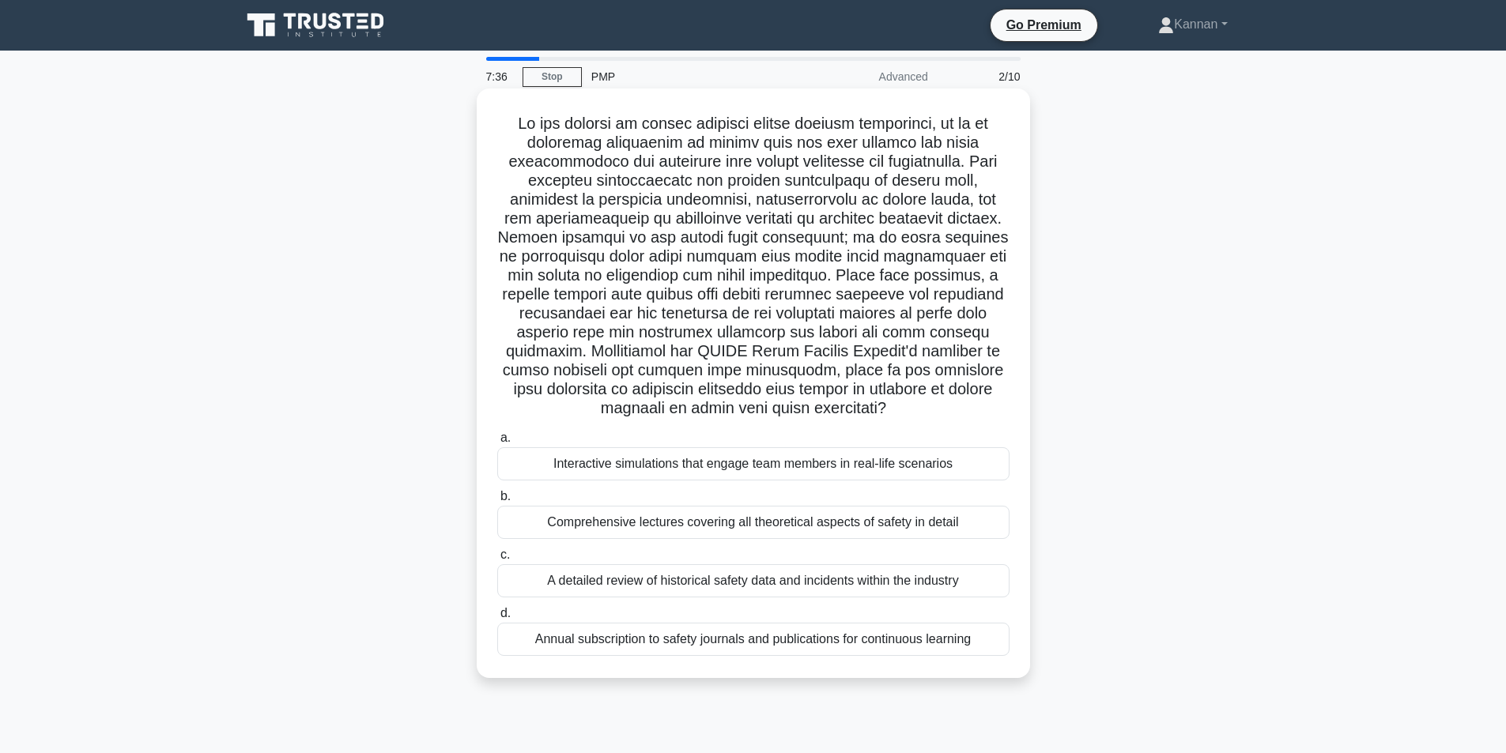
click at [698, 465] on div "Interactive simulations that engage team members in real-life scenarios" at bounding box center [753, 463] width 512 height 33
click at [497, 443] on input "a. Interactive simulations that engage team members in real-life scenarios" at bounding box center [497, 438] width 0 height 10
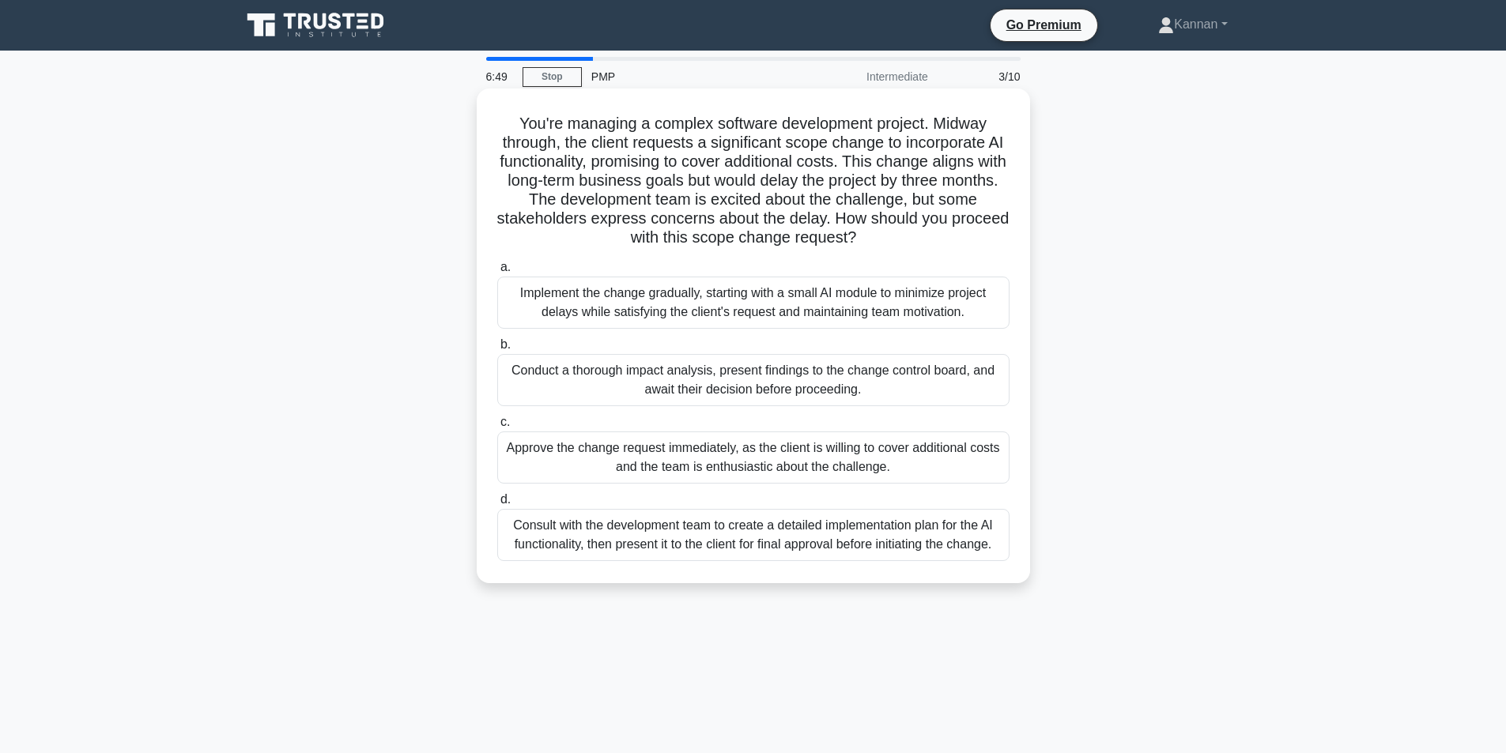
click at [862, 545] on div "Consult with the development team to create a detailed implementation plan for …" at bounding box center [753, 535] width 512 height 52
click at [497, 505] on input "d. Consult with the development team to create a detailed implementation plan f…" at bounding box center [497, 500] width 0 height 10
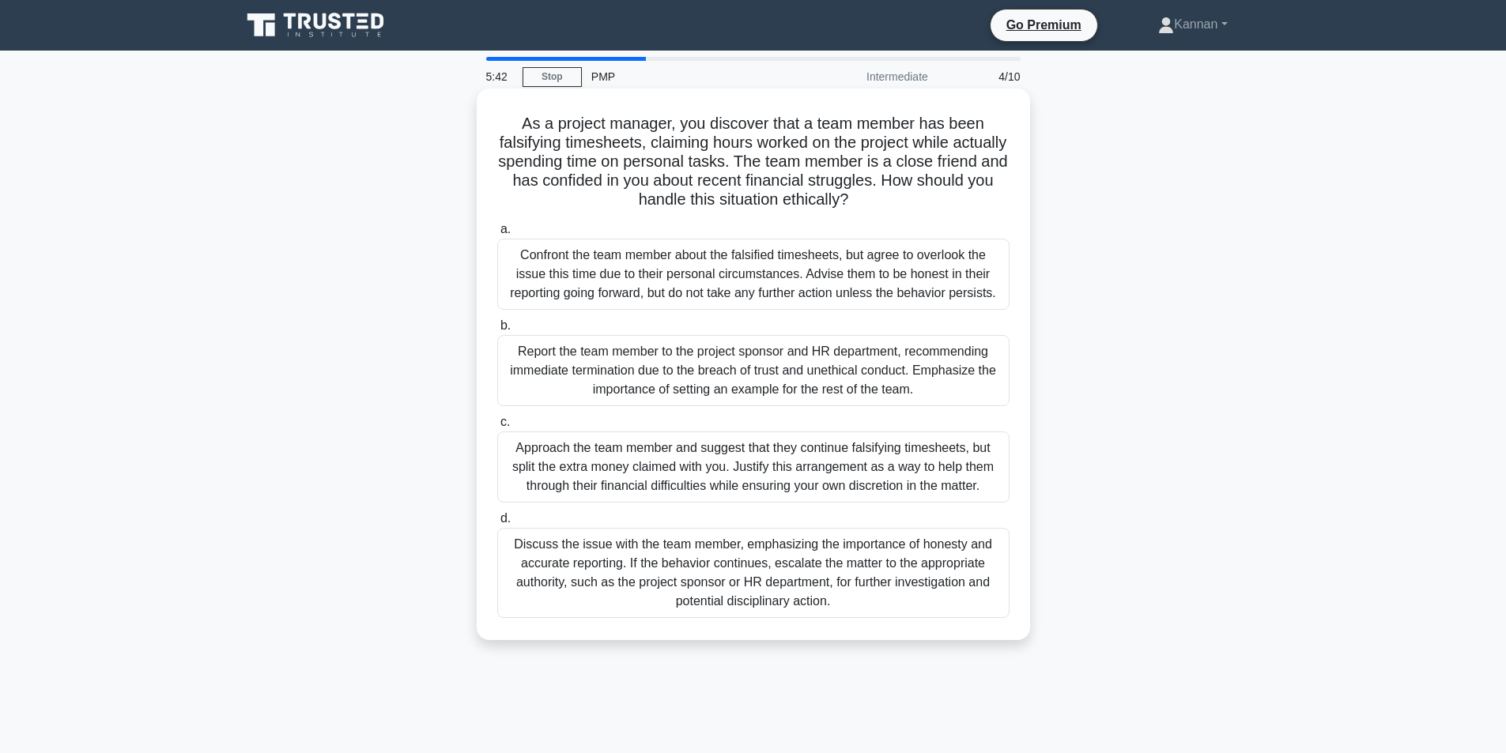
click at [910, 588] on div "Discuss the issue with the team member, emphasizing the importance of honesty a…" at bounding box center [753, 573] width 512 height 90
click at [497, 524] on input "d. Discuss the issue with the team member, emphasizing the importance of honest…" at bounding box center [497, 519] width 0 height 10
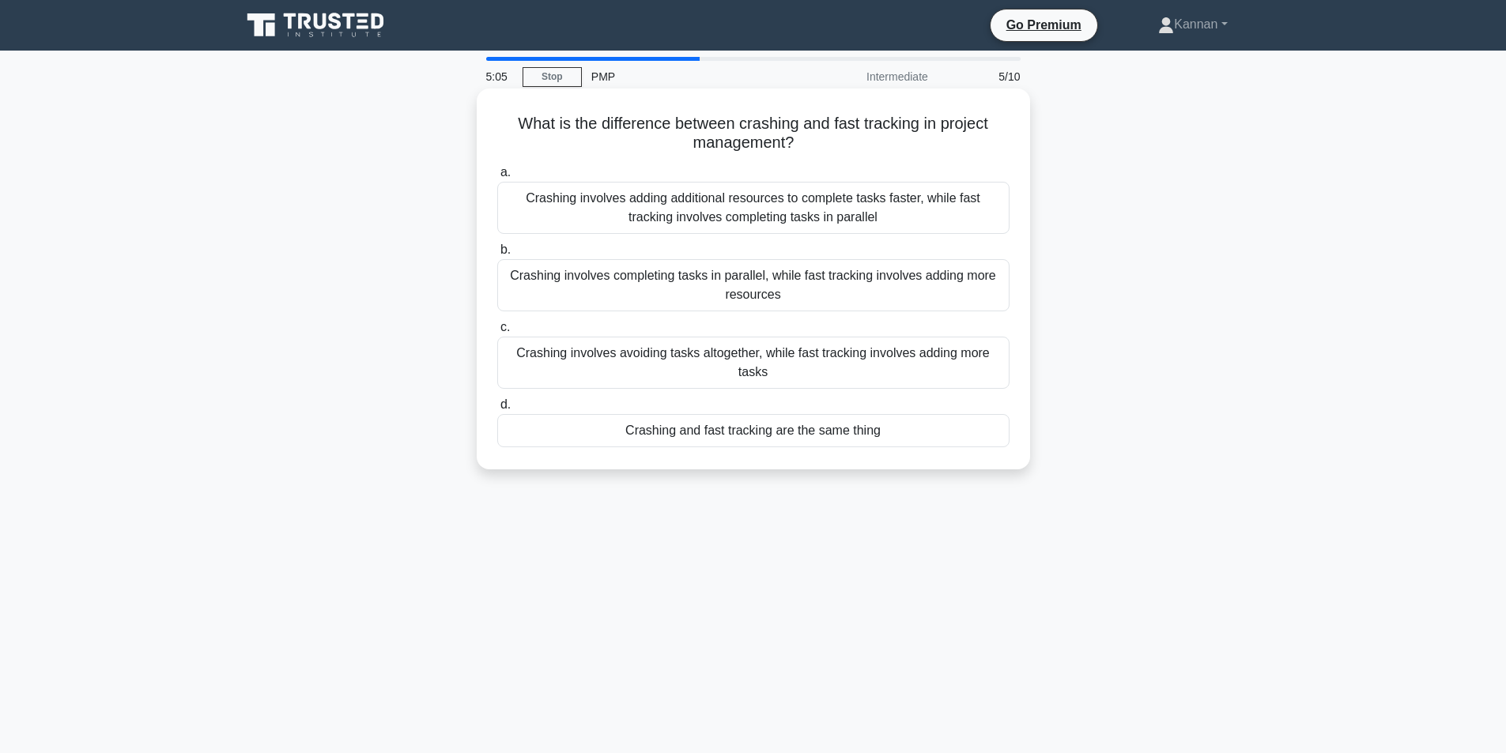
click at [699, 215] on div "Crashing involves adding additional resources to complete tasks faster, while f…" at bounding box center [753, 208] width 512 height 52
click at [497, 178] on input "a. Crashing involves adding additional resources to complete tasks faster, whil…" at bounding box center [497, 173] width 0 height 10
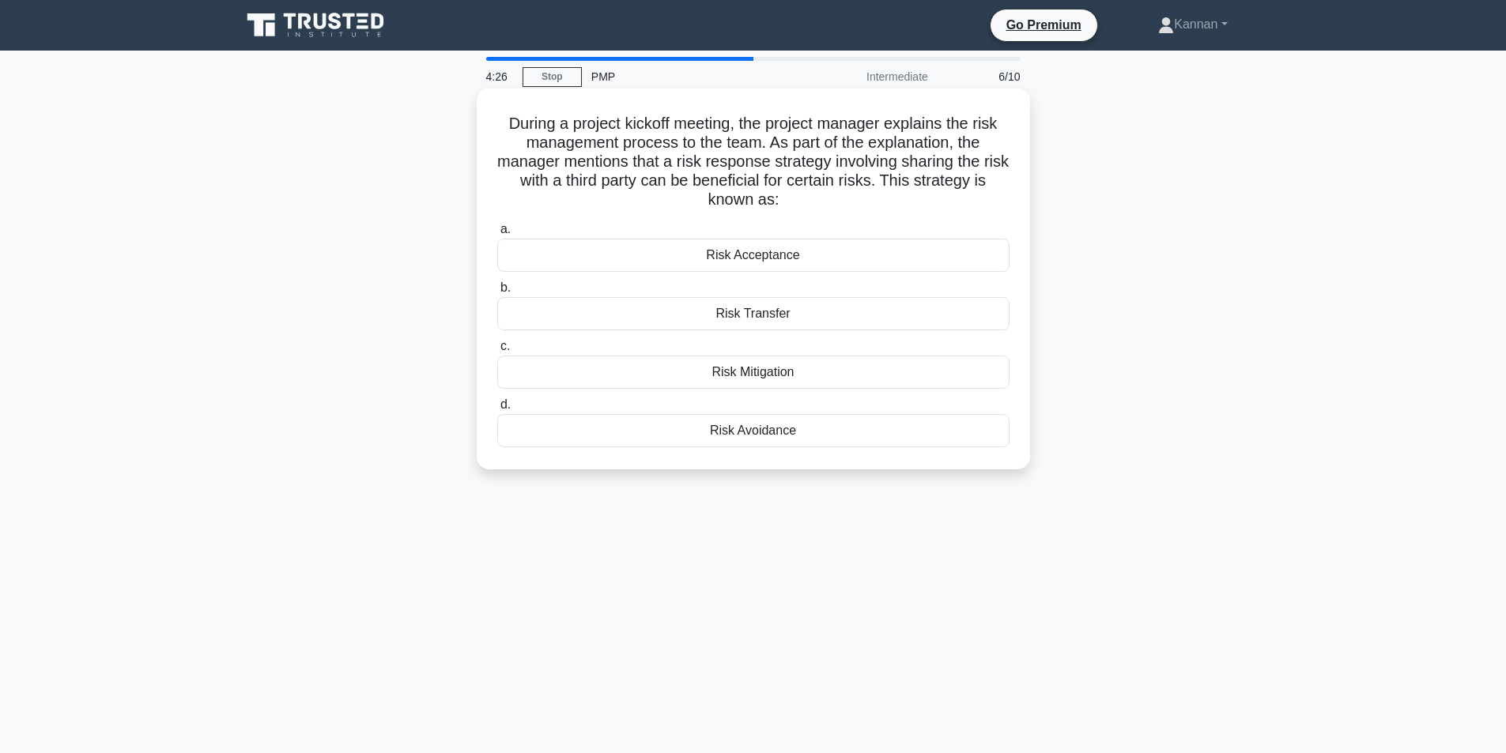
click at [789, 318] on div "Risk Transfer" at bounding box center [753, 313] width 512 height 33
click at [497, 293] on input "b. Risk Transfer" at bounding box center [497, 288] width 0 height 10
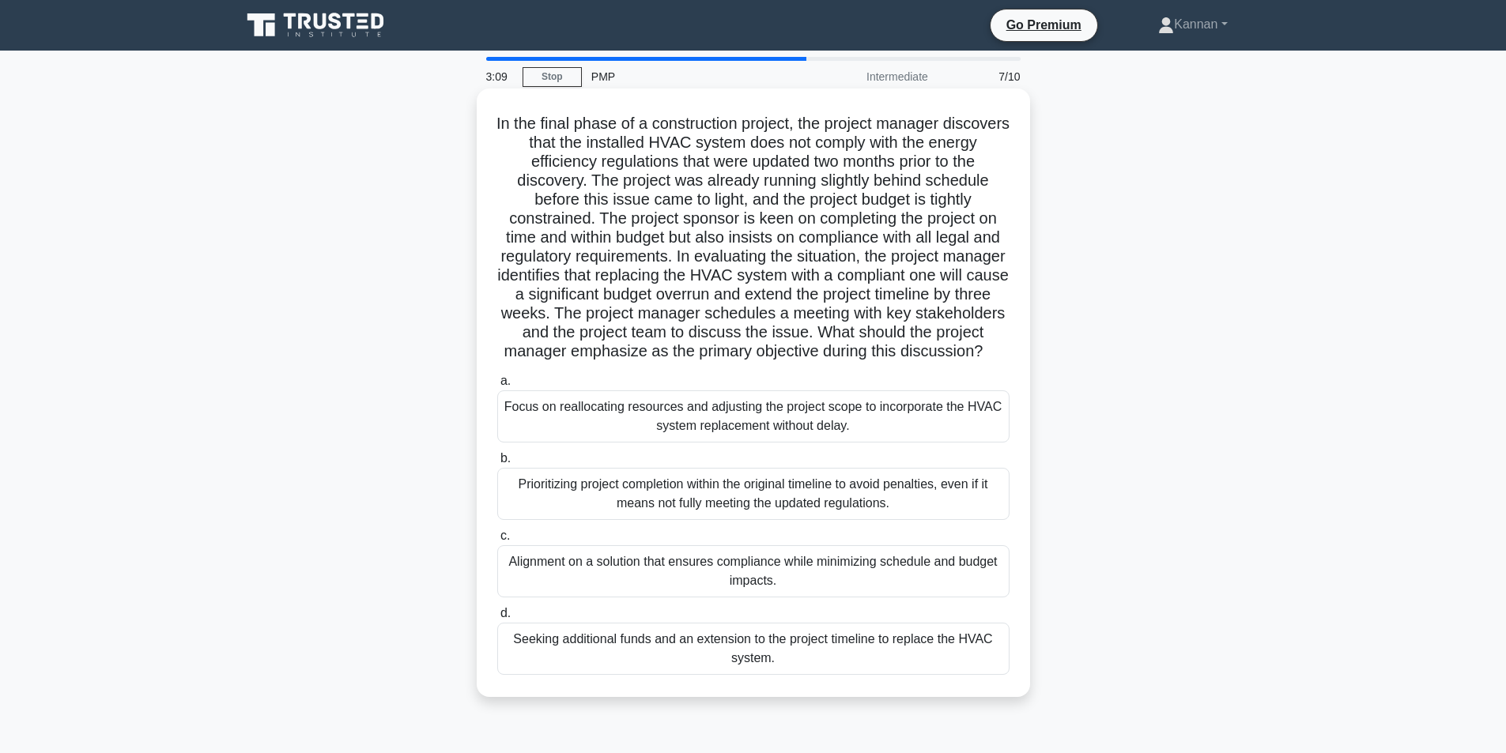
click at [839, 520] on div "Prioritizing project completion within the original timeline to avoid penalties…" at bounding box center [753, 494] width 512 height 52
click at [497, 464] on input "b. Prioritizing project completion within the original timeline to avoid penalt…" at bounding box center [497, 459] width 0 height 10
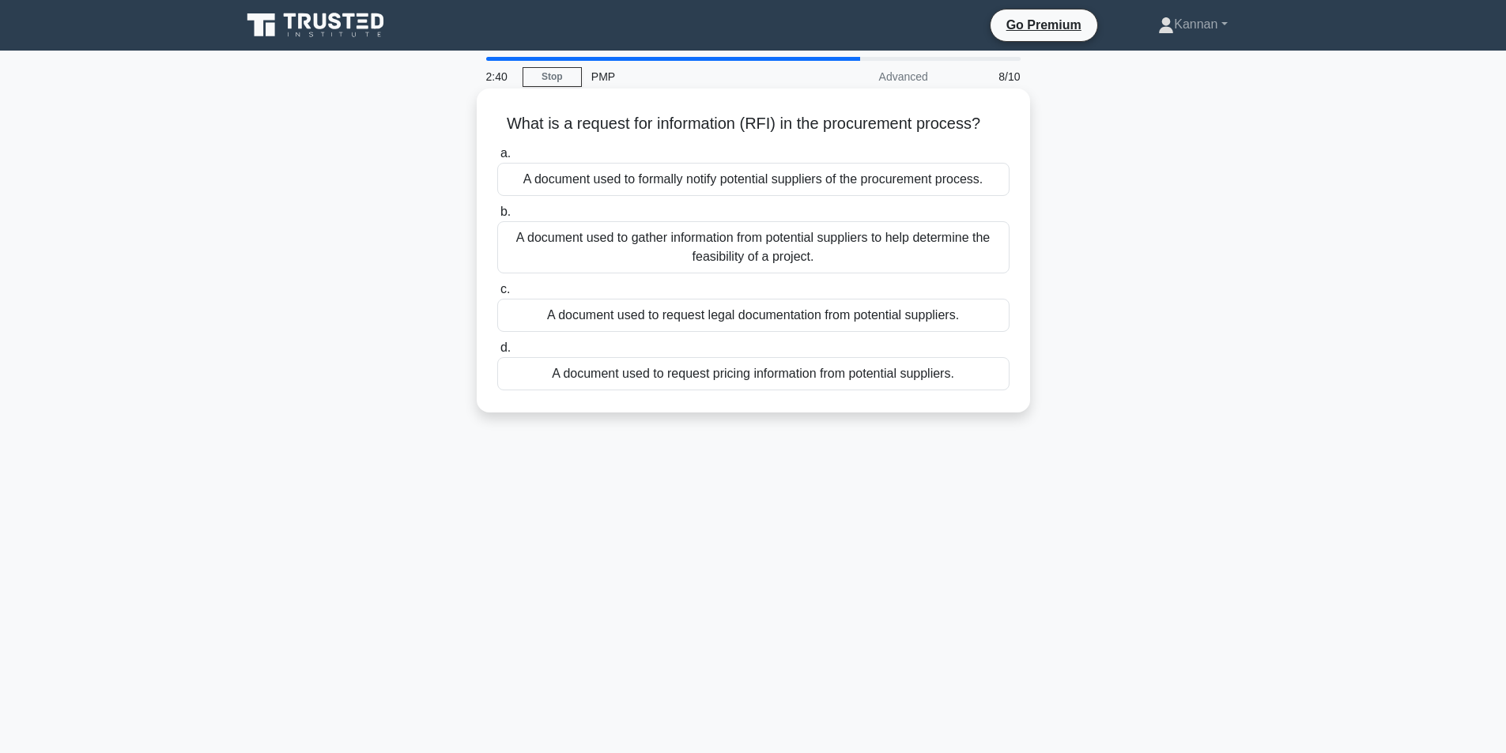
click at [686, 251] on div "A document used to gather information from potential suppliers to help determin…" at bounding box center [753, 247] width 512 height 52
click at [497, 217] on input "b. A document used to gather information from potential suppliers to help deter…" at bounding box center [497, 212] width 0 height 10
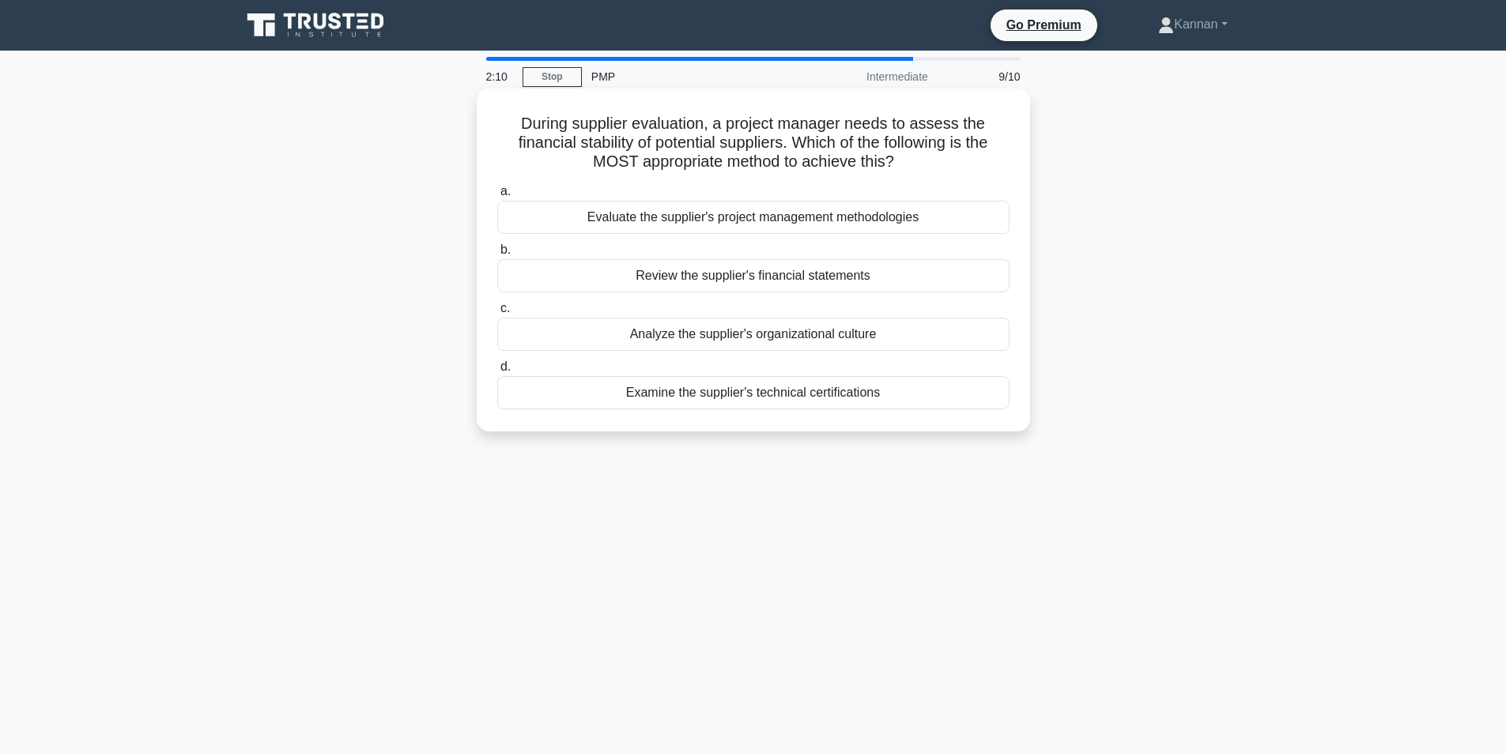
click at [858, 284] on div "Review the supplier's financial statements" at bounding box center [753, 275] width 512 height 33
click at [497, 255] on input "b. Review the supplier's financial statements" at bounding box center [497, 250] width 0 height 10
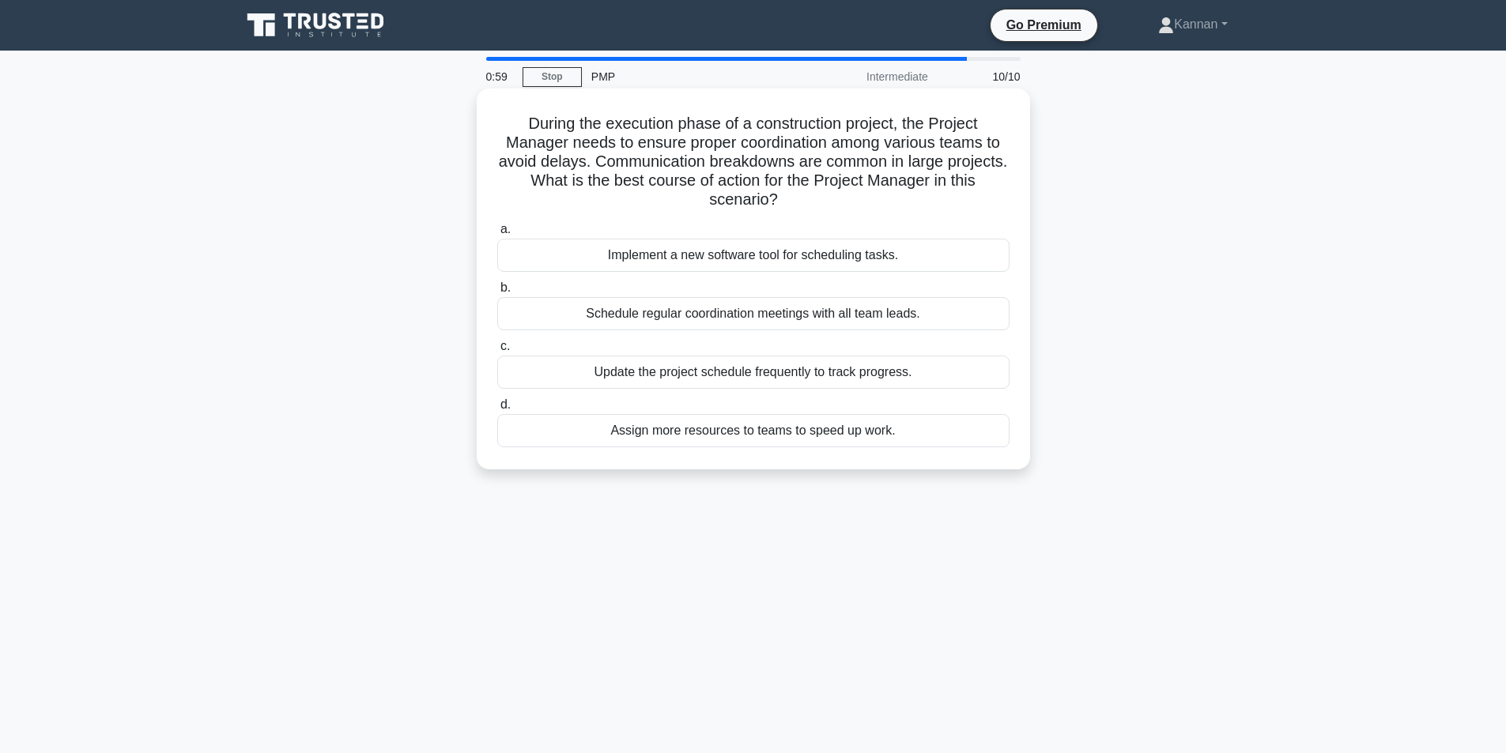
click at [769, 313] on div "Schedule regular coordination meetings with all team leads." at bounding box center [753, 313] width 512 height 33
click at [497, 293] on input "b. Schedule regular coordination meetings with all team leads." at bounding box center [497, 288] width 0 height 10
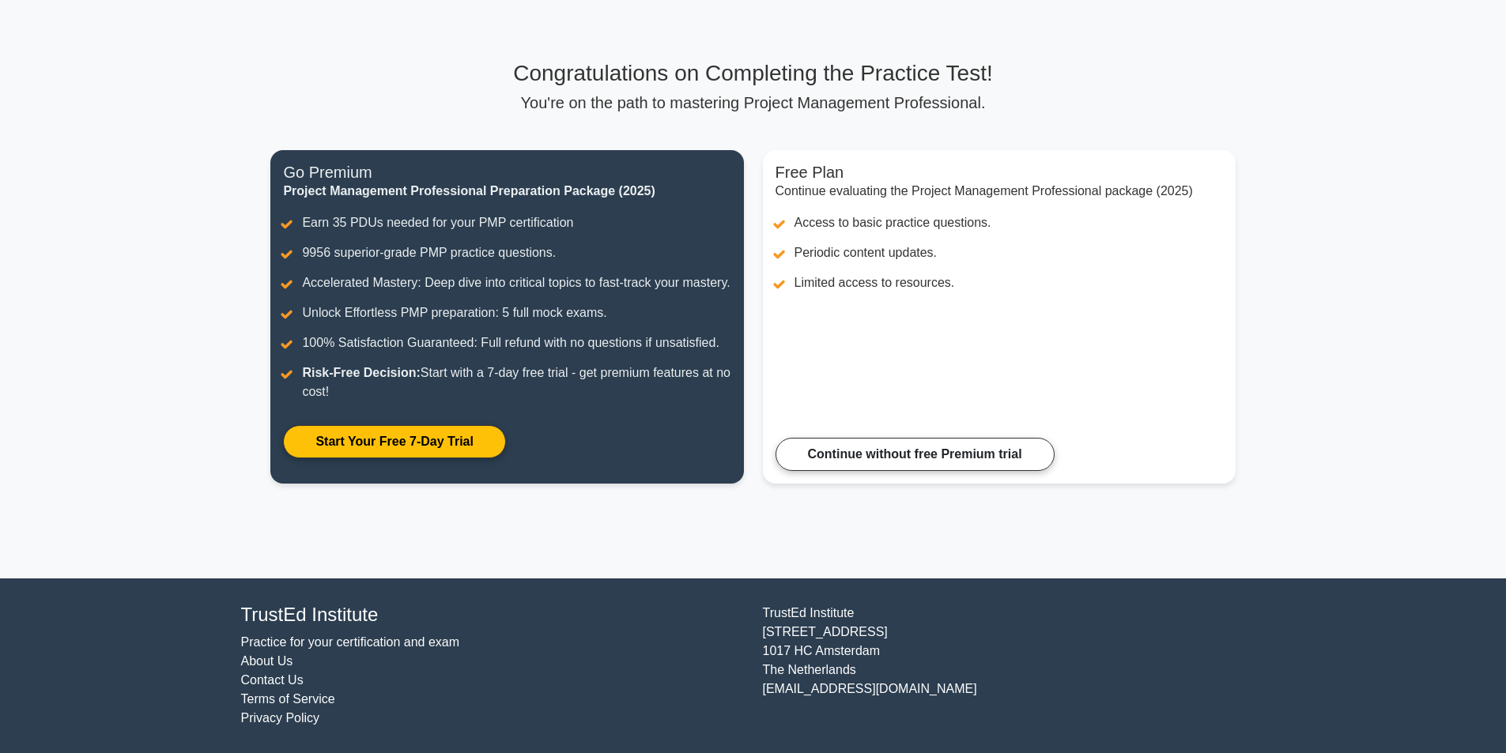
scroll to position [85, 0]
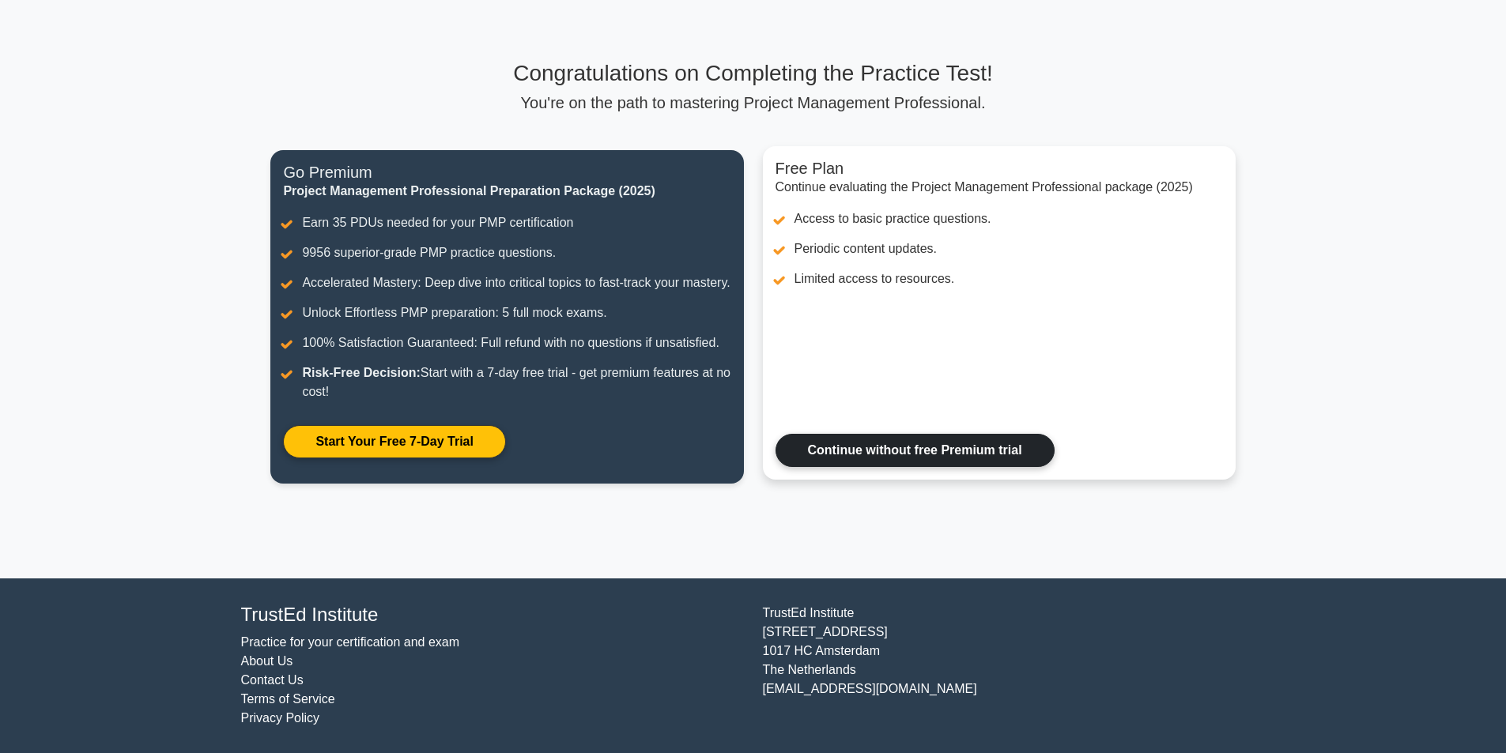
click at [907, 459] on link "Continue without free Premium trial" at bounding box center [914, 450] width 279 height 33
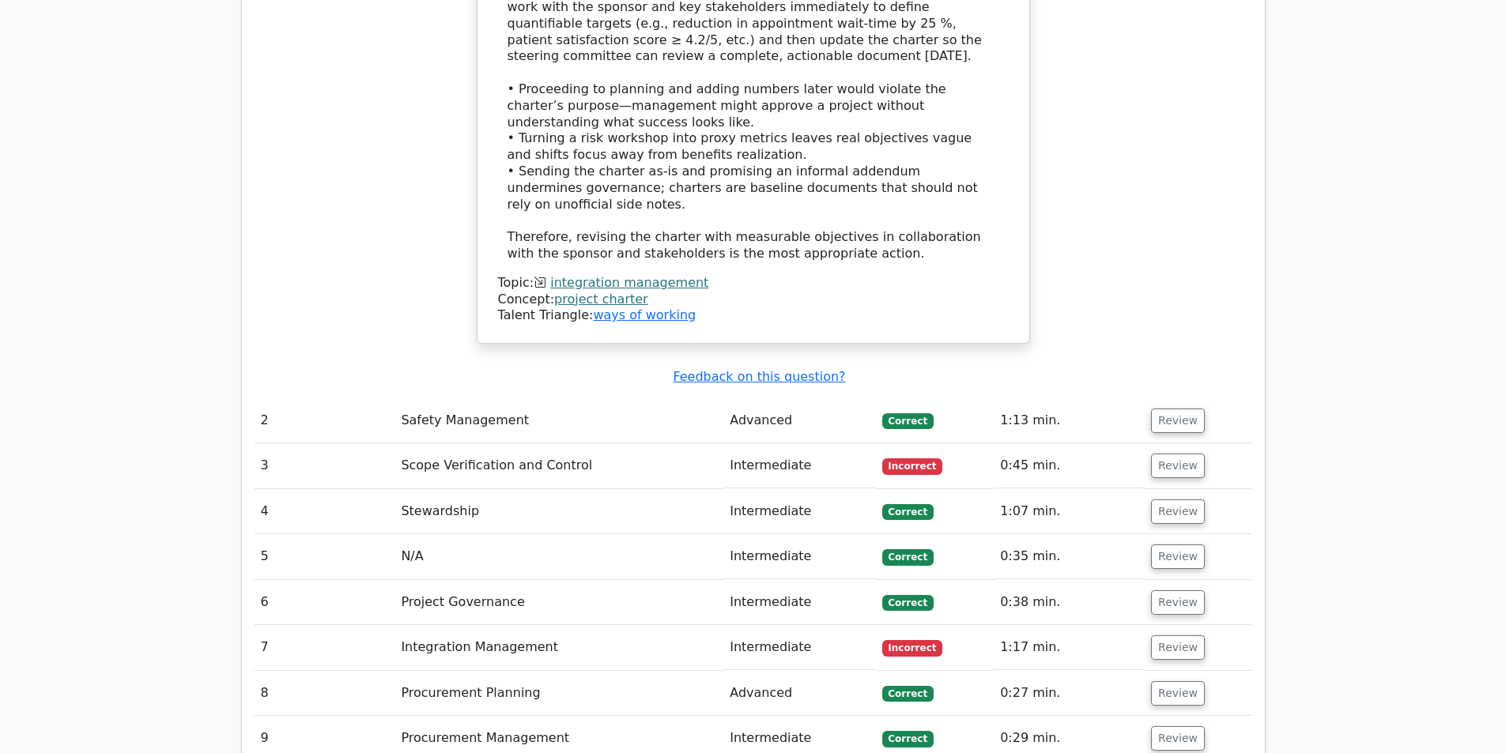
scroll to position [2134, 0]
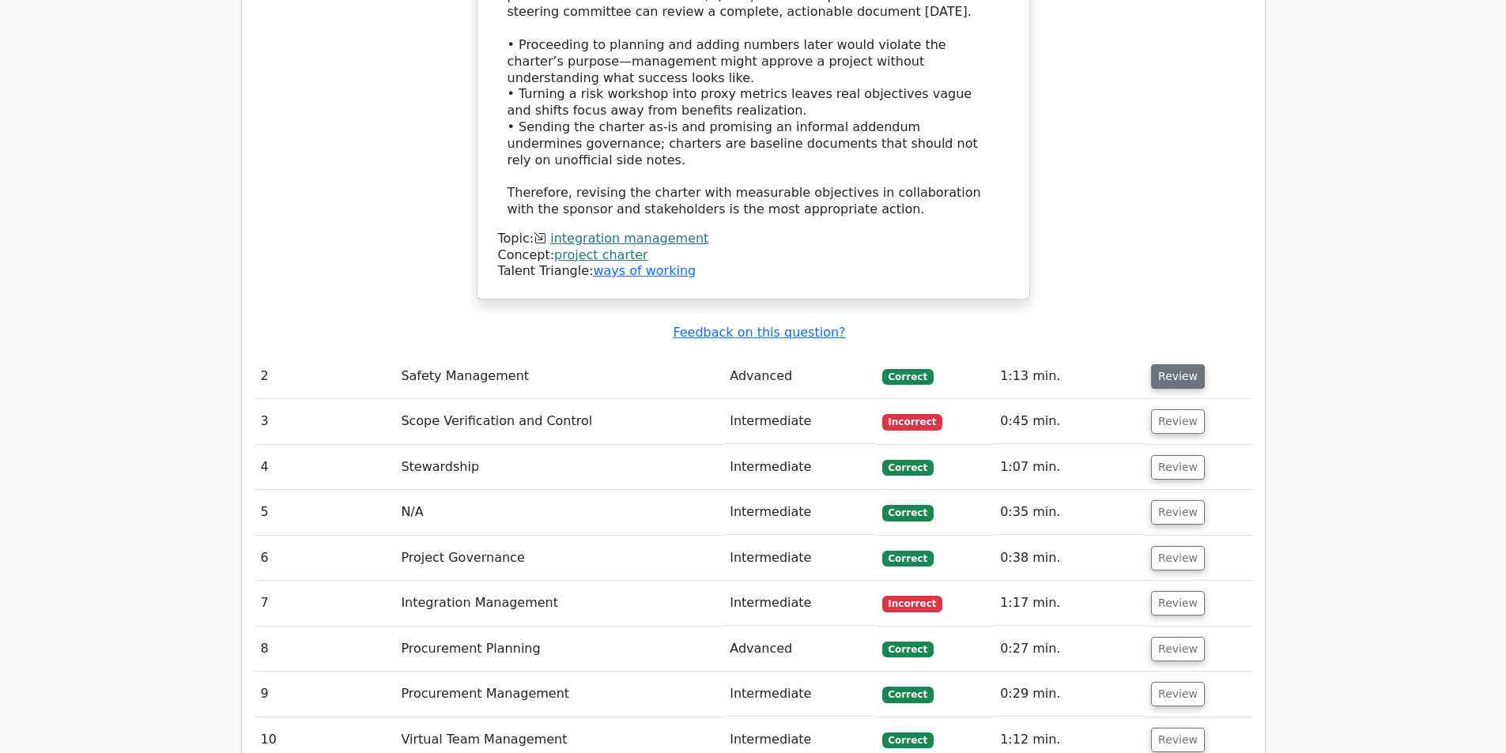
click at [1155, 364] on button "Review" at bounding box center [1178, 376] width 54 height 25
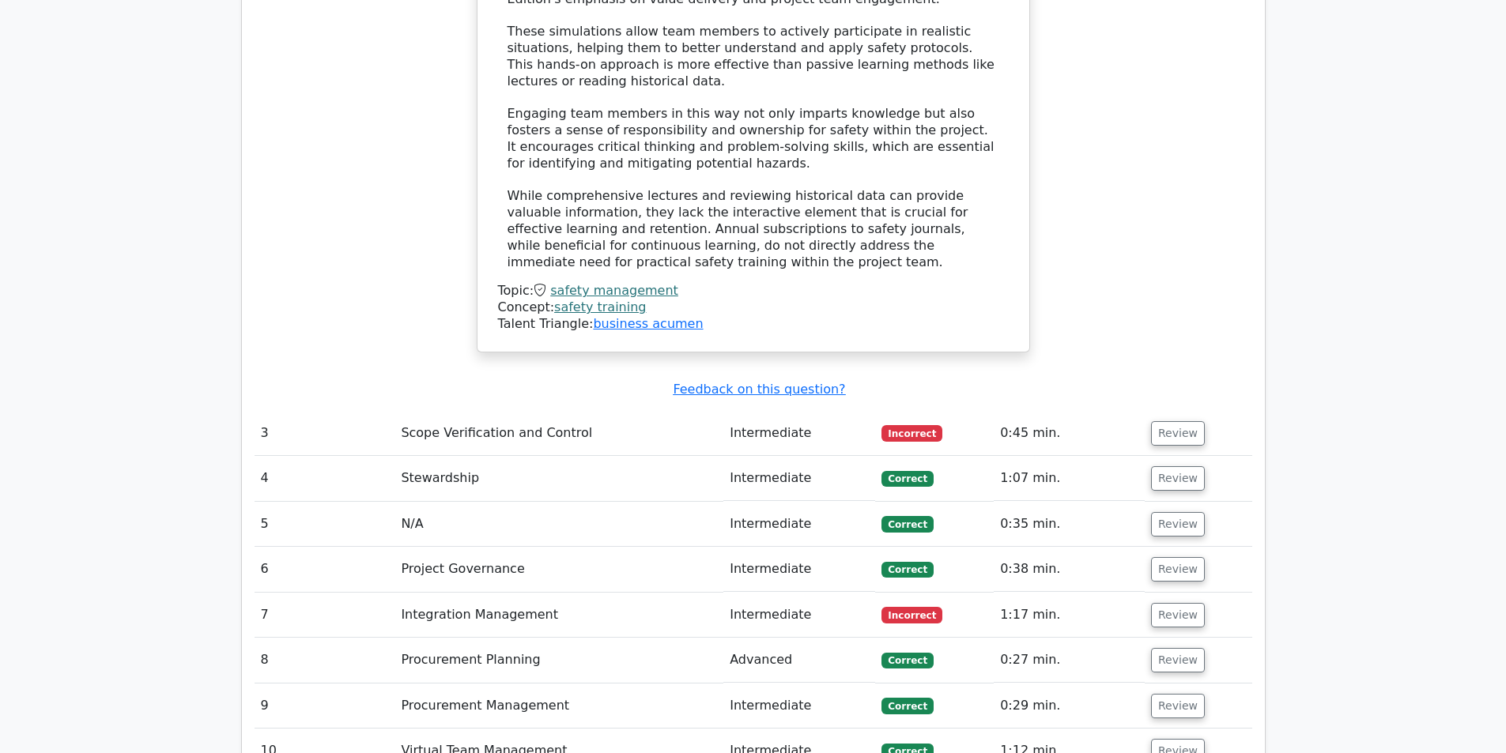
scroll to position [3241, 0]
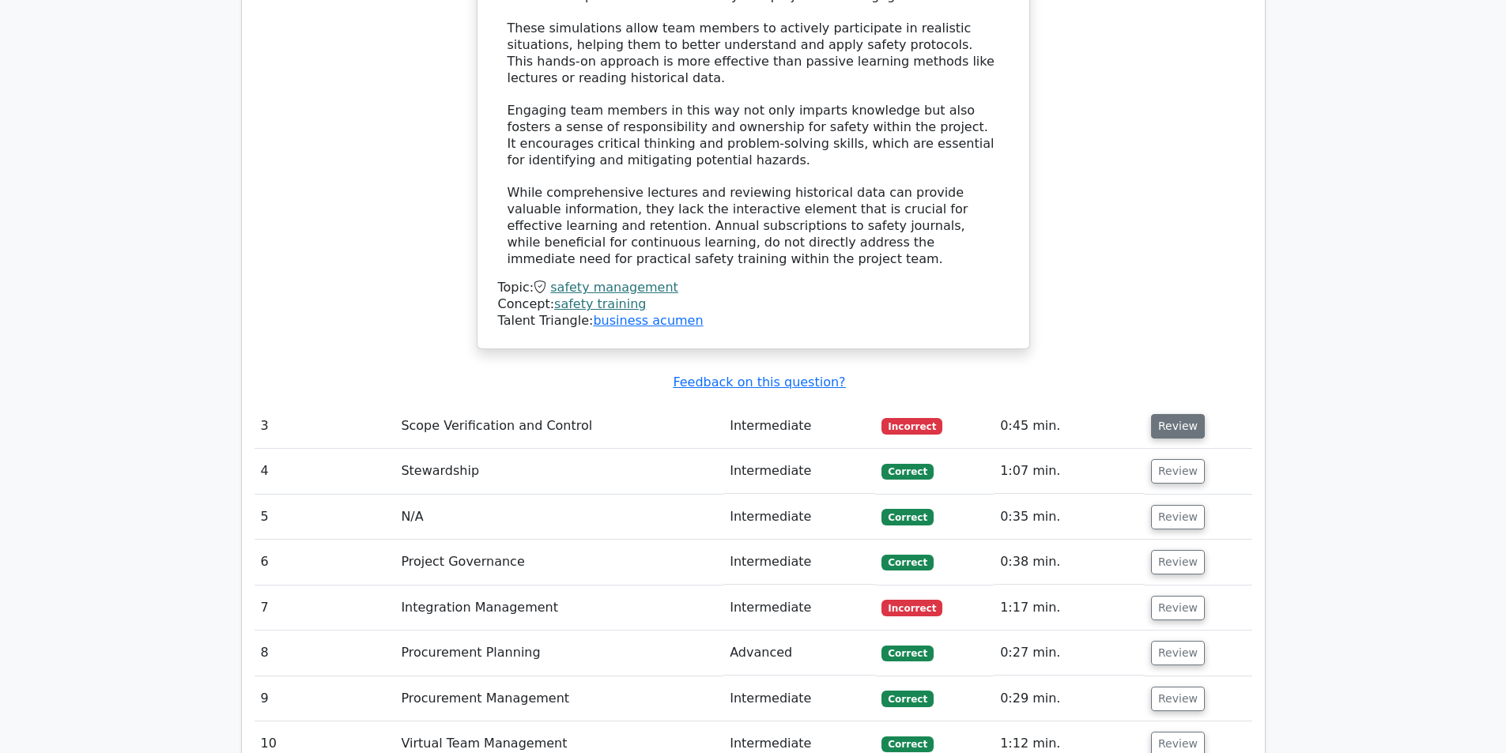
click at [1160, 414] on button "Review" at bounding box center [1178, 426] width 54 height 25
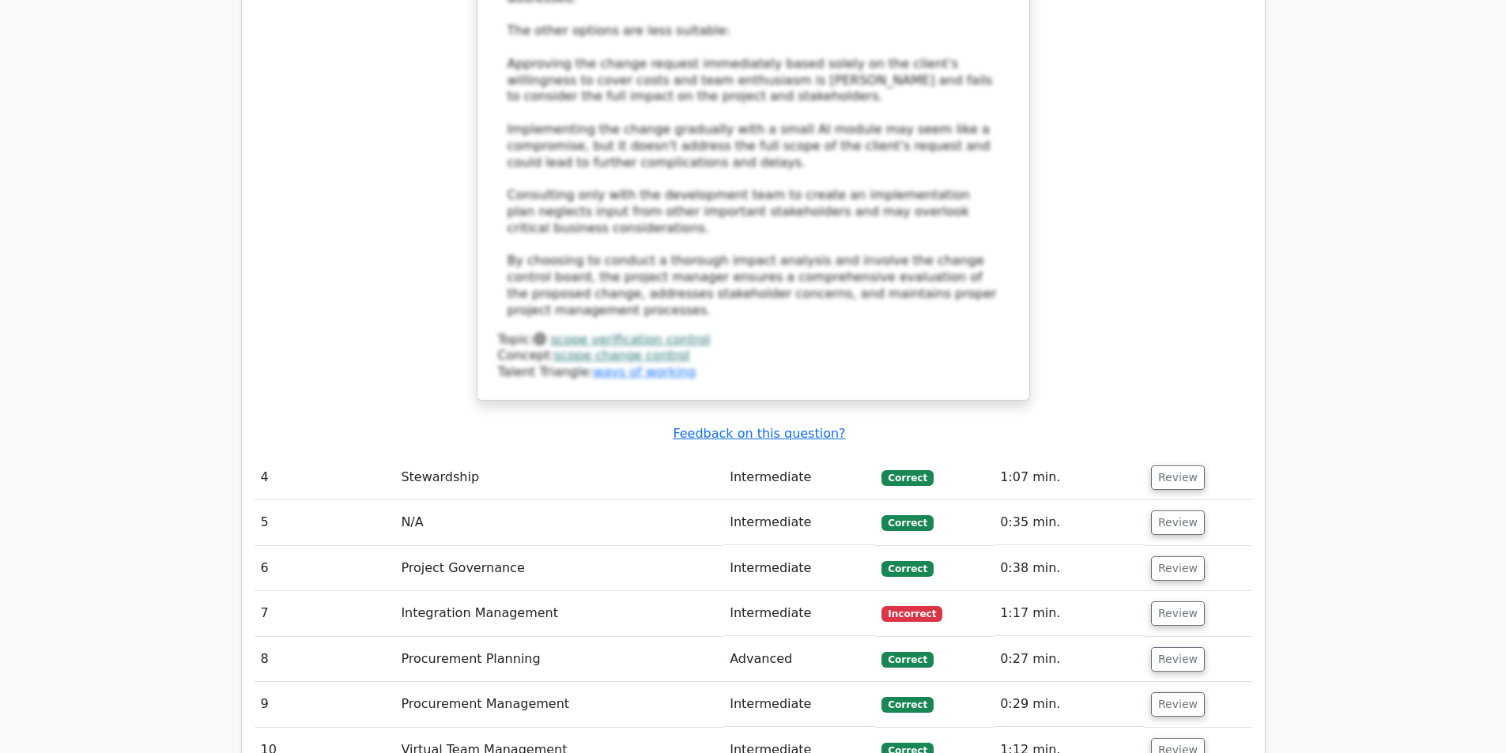
scroll to position [4664, 0]
click at [1156, 603] on button "Review" at bounding box center [1178, 615] width 54 height 25
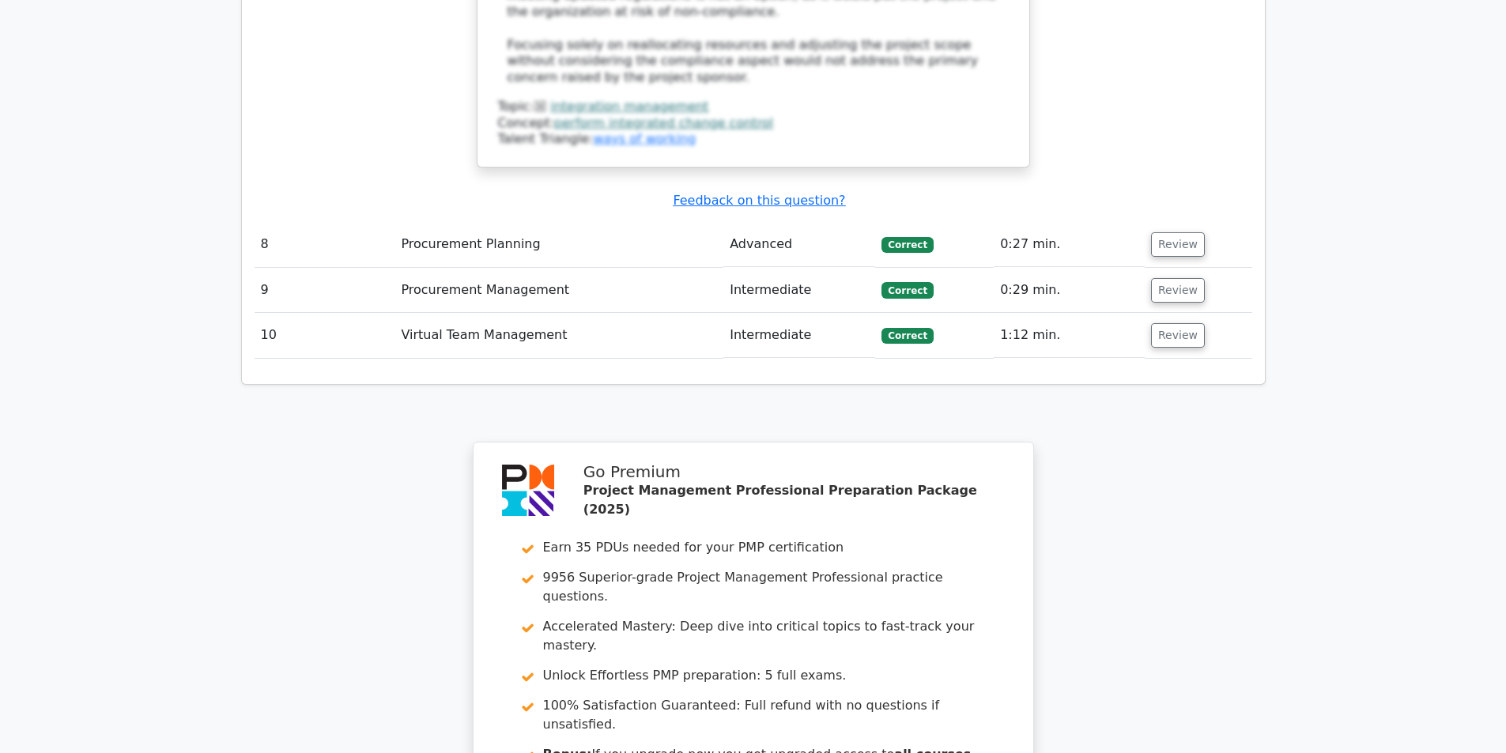
scroll to position [6245, 0]
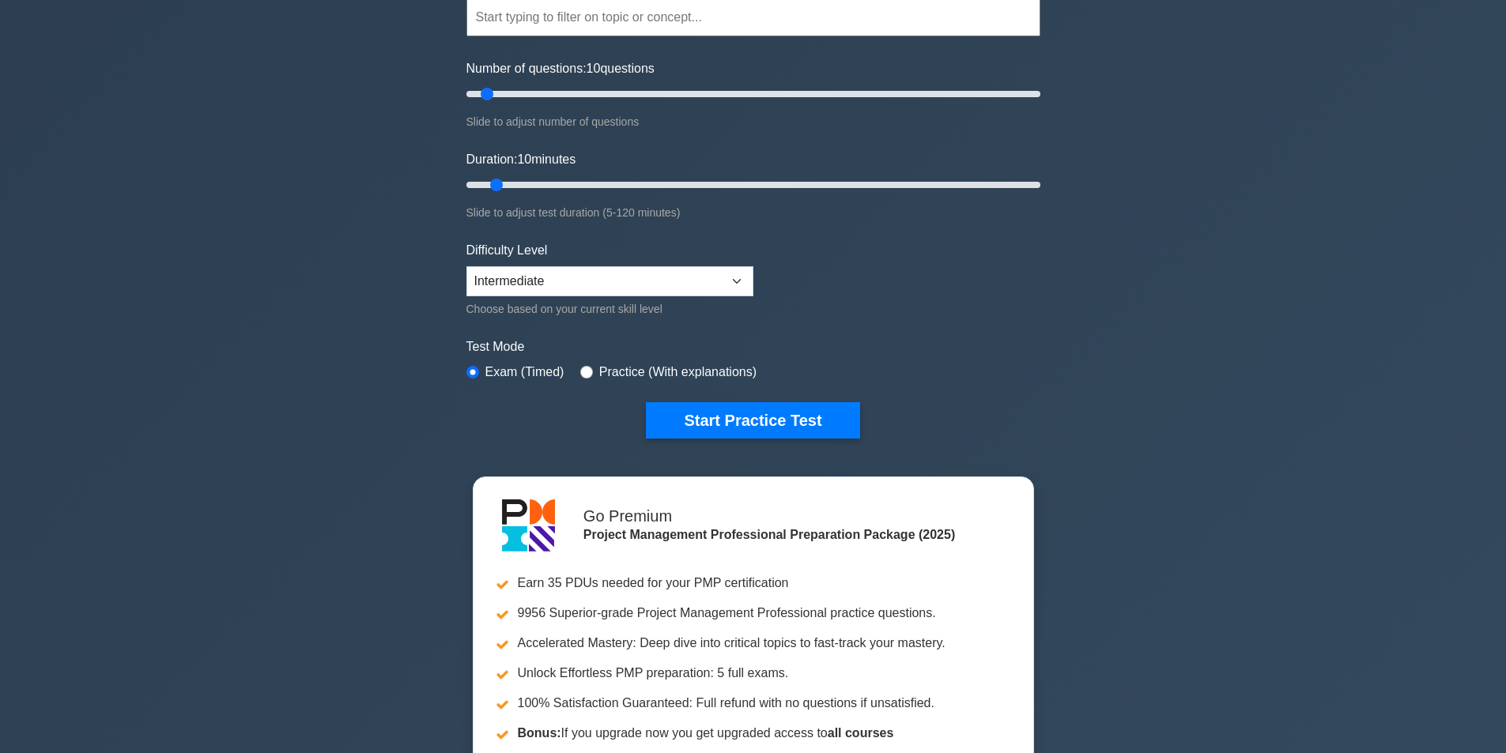
scroll to position [158, 0]
click at [587, 276] on select "Beginner Intermediate Expert" at bounding box center [609, 281] width 287 height 30
select select "expert"
click at [466, 266] on select "Beginner Intermediate Expert" at bounding box center [609, 281] width 287 height 30
click at [706, 414] on button "Start Practice Test" at bounding box center [752, 420] width 213 height 36
